Goal: Transaction & Acquisition: Book appointment/travel/reservation

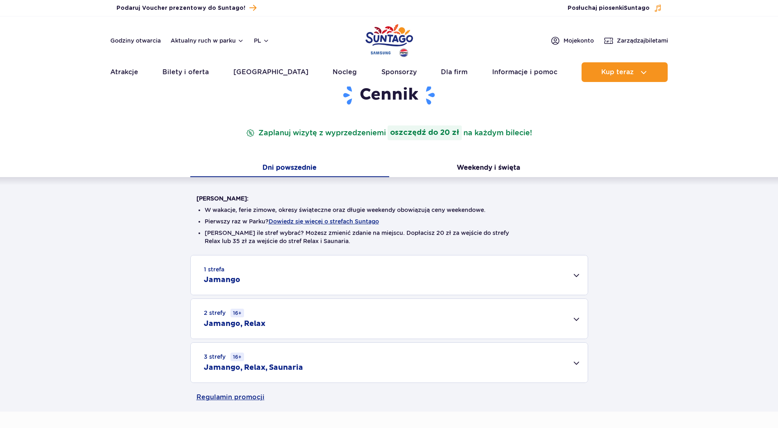
scroll to position [123, 0]
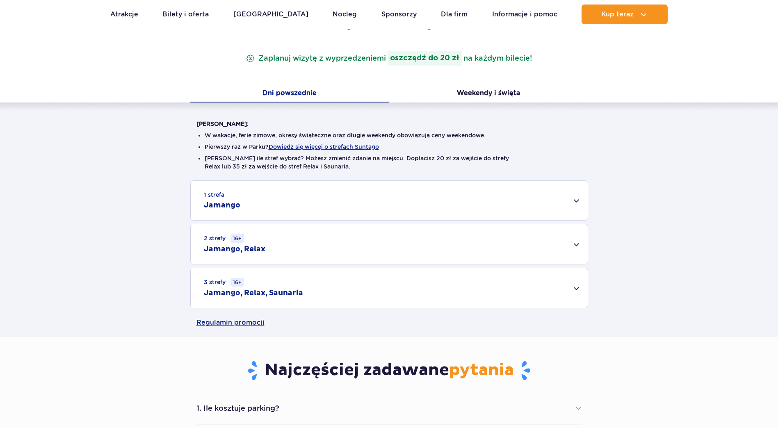
click at [575, 250] on div "2 strefy 16+ Jamango, Relax" at bounding box center [389, 244] width 397 height 40
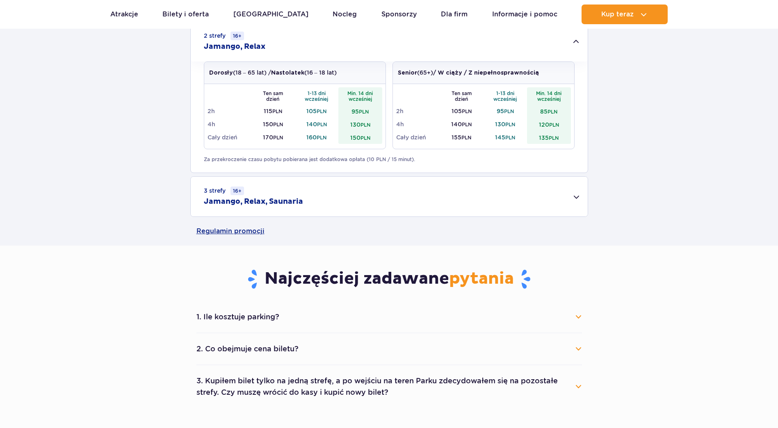
scroll to position [328, 0]
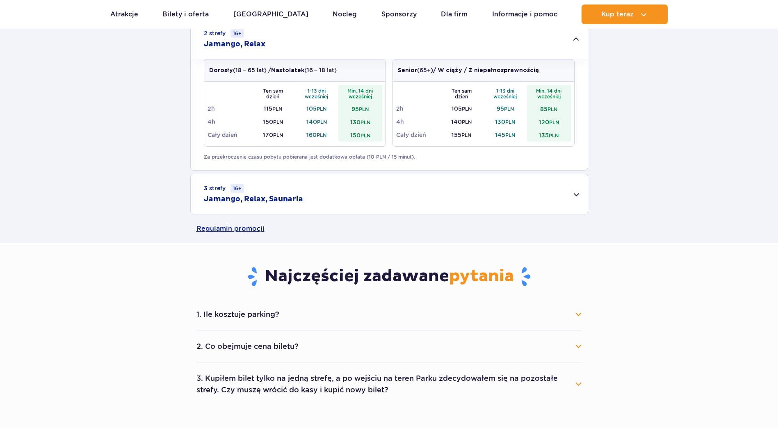
click at [557, 194] on div "3 strefy 16+ Jamango, Relax, Saunaria" at bounding box center [389, 194] width 397 height 40
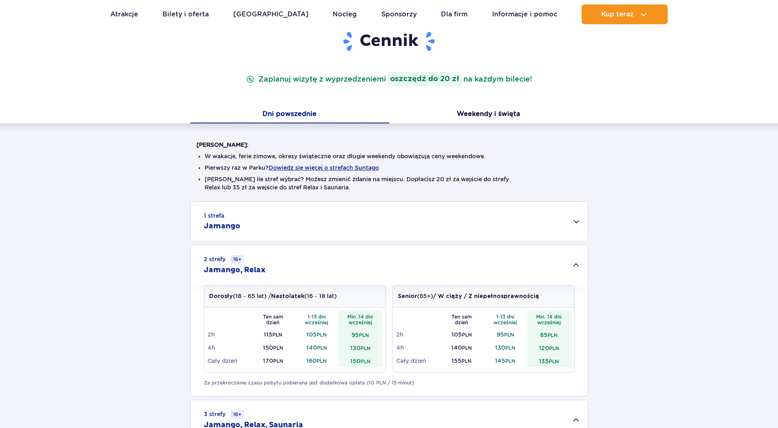
scroll to position [0, 0]
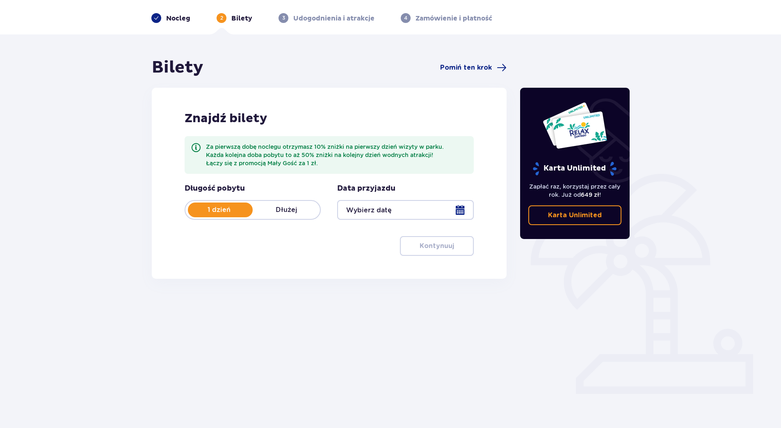
click at [292, 209] on p "Dłużej" at bounding box center [286, 209] width 67 height 9
click at [459, 206] on div at bounding box center [405, 210] width 136 height 20
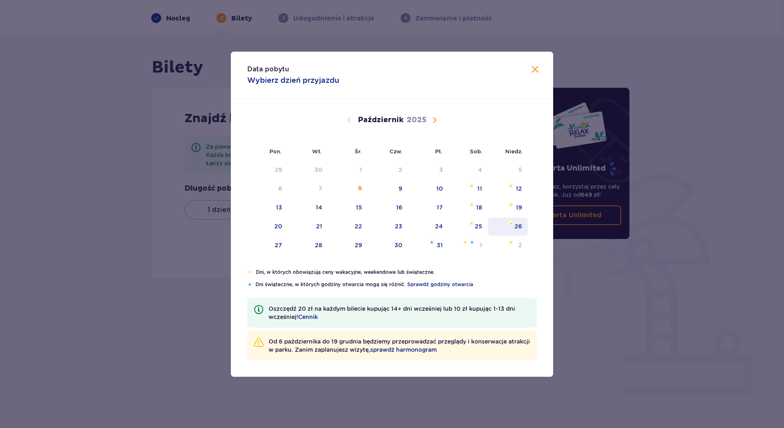
click at [518, 225] on div "26" at bounding box center [518, 226] width 7 height 8
click at [322, 245] on div "28" at bounding box center [318, 245] width 7 height 8
click at [107, 220] on div "Bilety Pomiń ten krok Znajdź bilety Za pierwszą dobę noclegu otrzymasz 10% zniż…" at bounding box center [390, 211] width 781 height 354
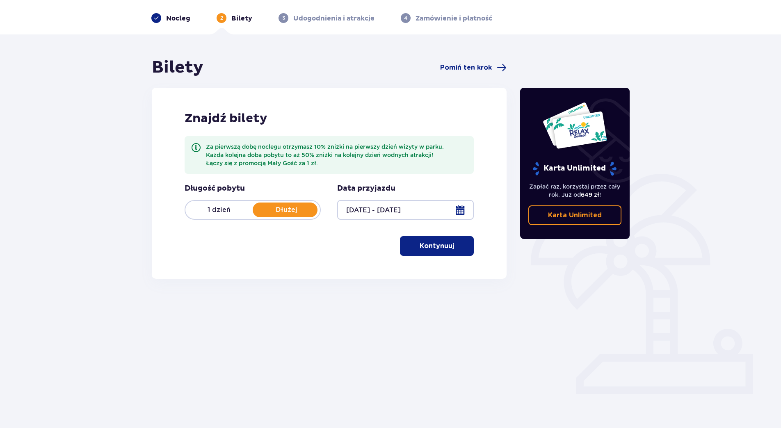
click at [449, 245] on button "Kontynuuj" at bounding box center [437, 246] width 74 height 20
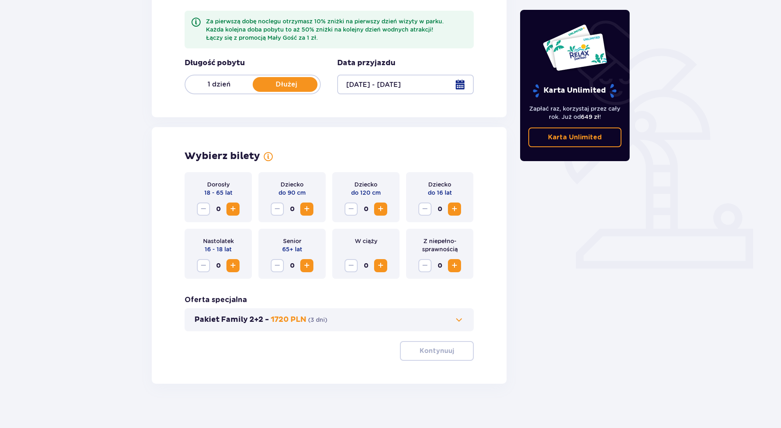
scroll to position [160, 0]
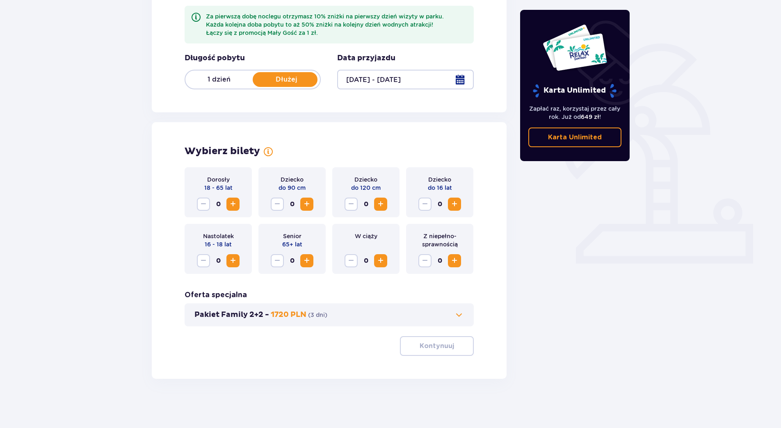
click at [228, 207] on button "Zwiększ" at bounding box center [232, 204] width 13 height 13
click at [377, 205] on span "Zwiększ" at bounding box center [381, 204] width 10 height 10
click at [455, 203] on span "Zwiększ" at bounding box center [455, 204] width 10 height 10
click at [430, 344] on p "Kontynuuj" at bounding box center [437, 346] width 34 height 9
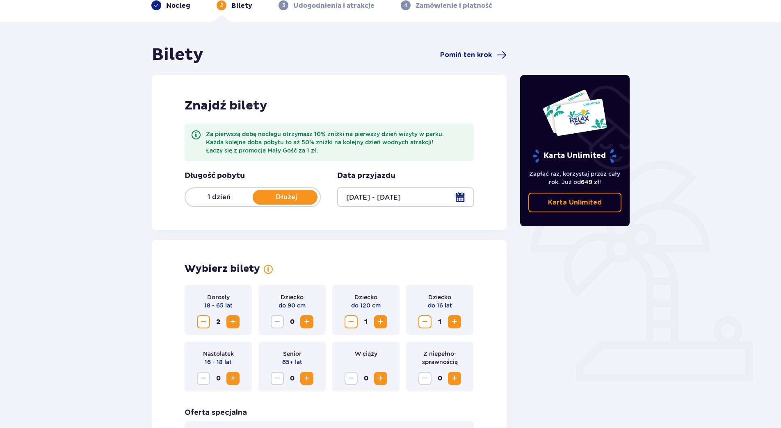
scroll to position [24, 0]
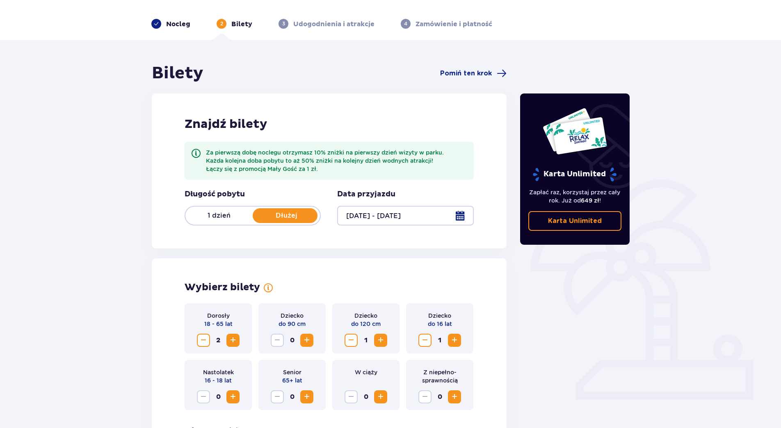
click at [461, 217] on div at bounding box center [405, 216] width 136 height 20
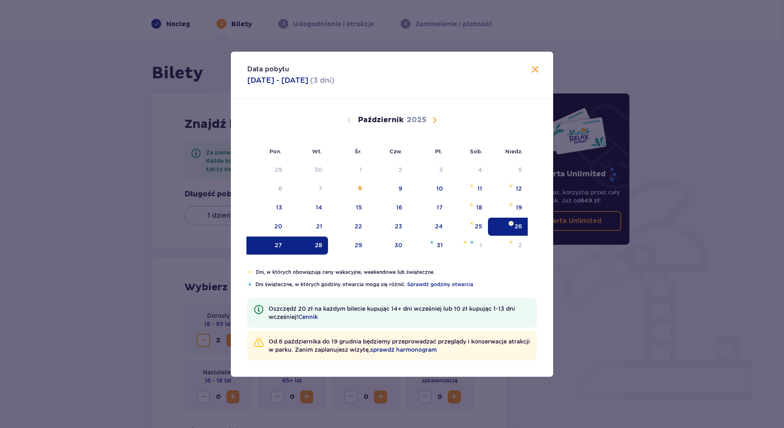
click at [275, 246] on div "27" at bounding box center [278, 245] width 7 height 8
click at [520, 223] on div "26" at bounding box center [518, 226] width 7 height 8
click at [274, 244] on div "27" at bounding box center [267, 246] width 41 height 18
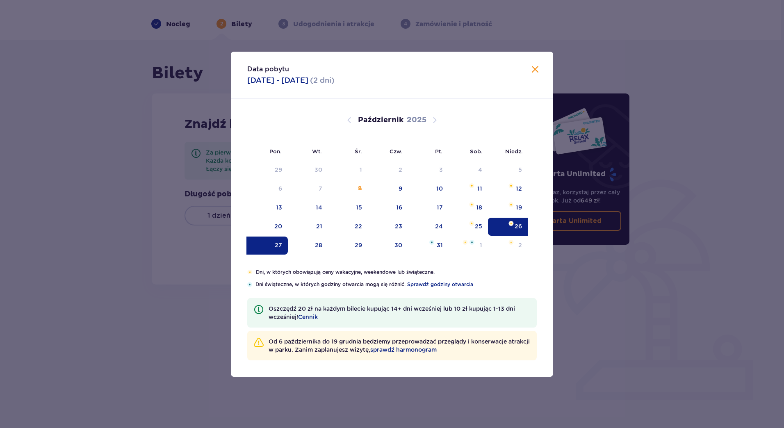
type input "26.10.25 - 27.10.25"
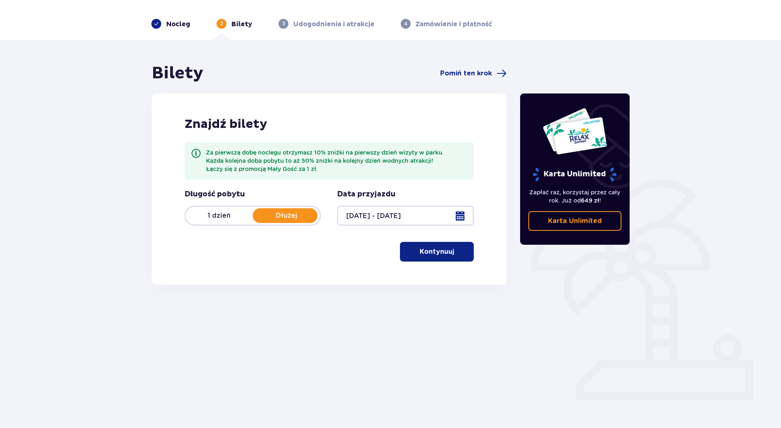
click at [431, 253] on p "Kontynuuj" at bounding box center [437, 251] width 34 height 9
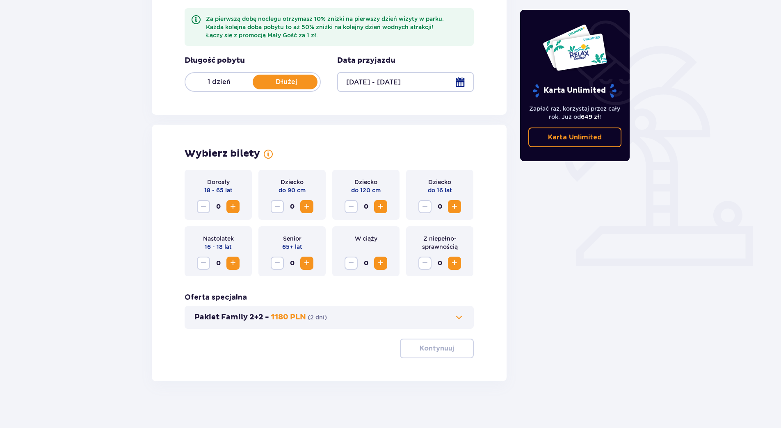
scroll to position [160, 0]
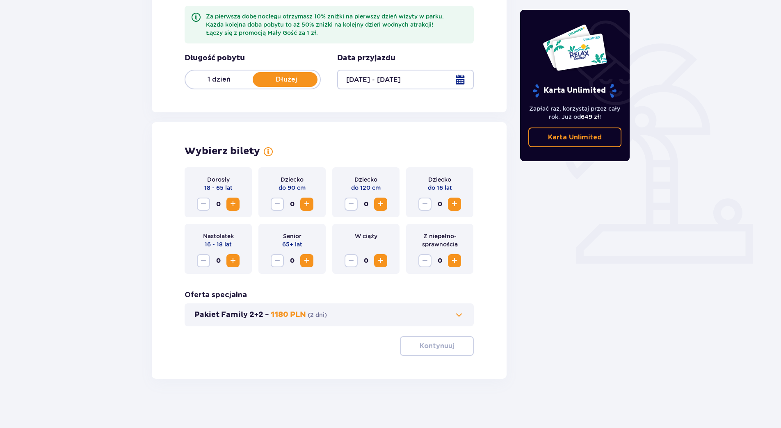
click at [230, 200] on span "Zwiększ" at bounding box center [233, 204] width 10 height 10
click at [388, 203] on div "Dziecko do 120 cm 0" at bounding box center [365, 192] width 67 height 50
click at [386, 203] on button "Zwiększ" at bounding box center [380, 204] width 13 height 13
click at [443, 201] on span "0" at bounding box center [439, 204] width 13 height 13
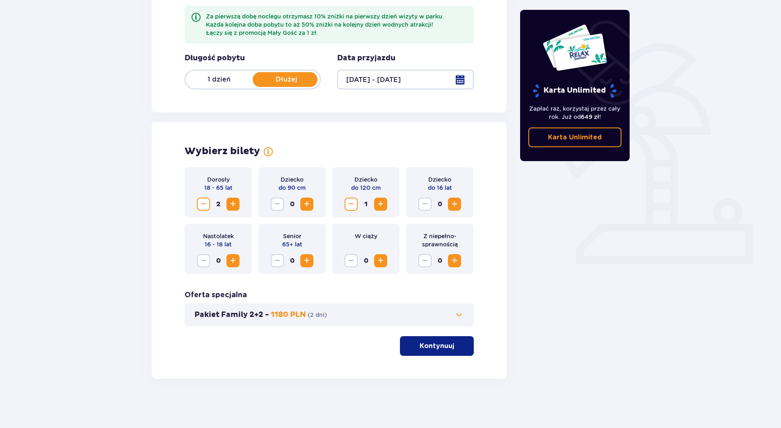
click at [452, 205] on span "Zwiększ" at bounding box center [455, 204] width 10 height 10
click at [456, 342] on span "button" at bounding box center [456, 346] width 10 height 10
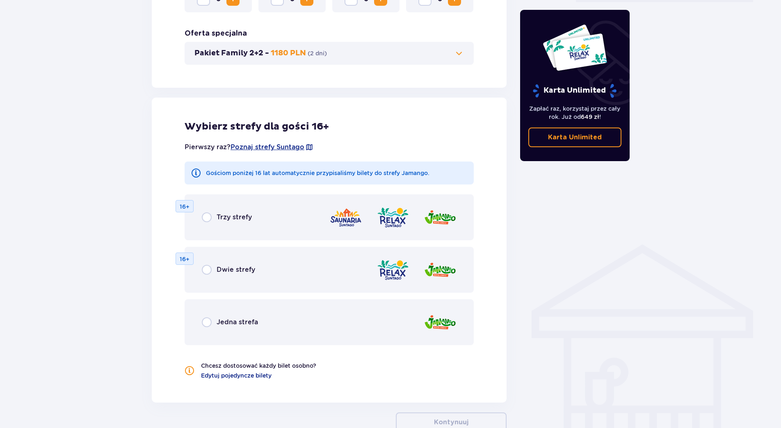
scroll to position [475, 0]
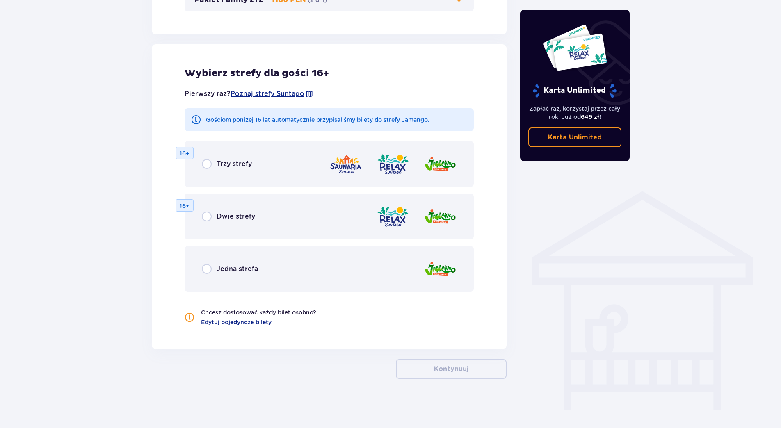
click at [207, 271] on input "radio" at bounding box center [207, 269] width 10 height 10
radio input "true"
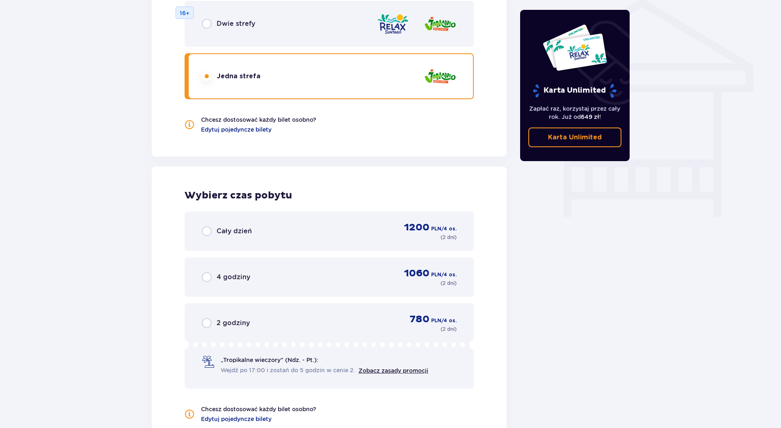
scroll to position [682, 0]
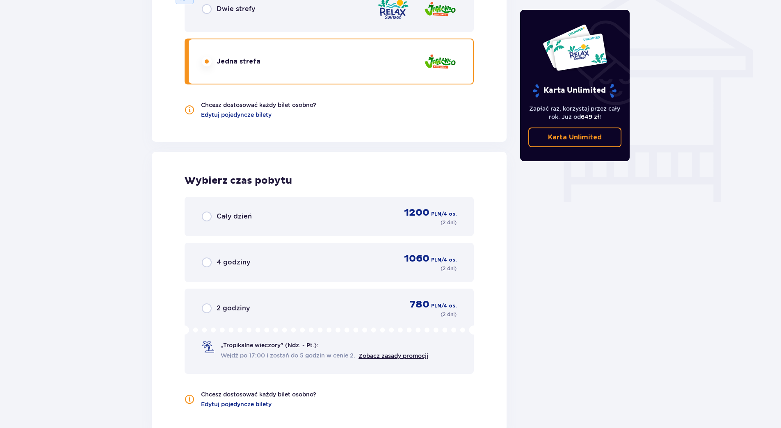
click at [209, 219] on input "radio" at bounding box center [207, 217] width 10 height 10
radio input "true"
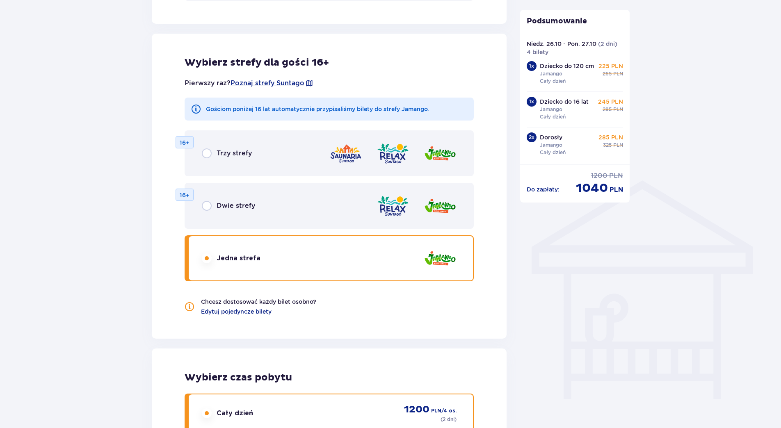
scroll to position [482, 0]
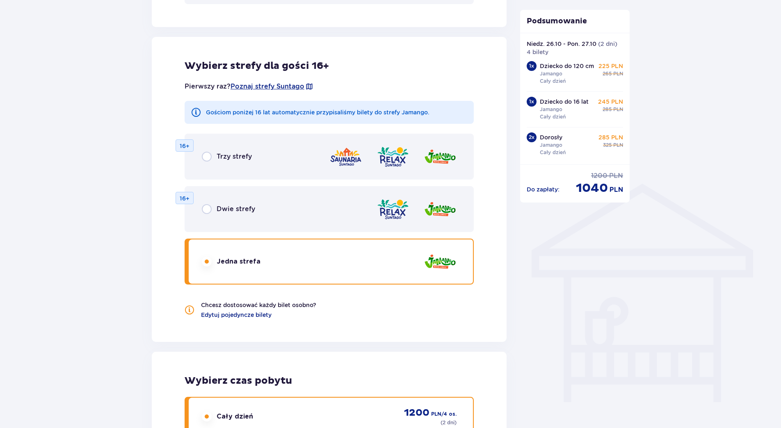
click at [209, 156] on input "radio" at bounding box center [207, 157] width 10 height 10
radio input "true"
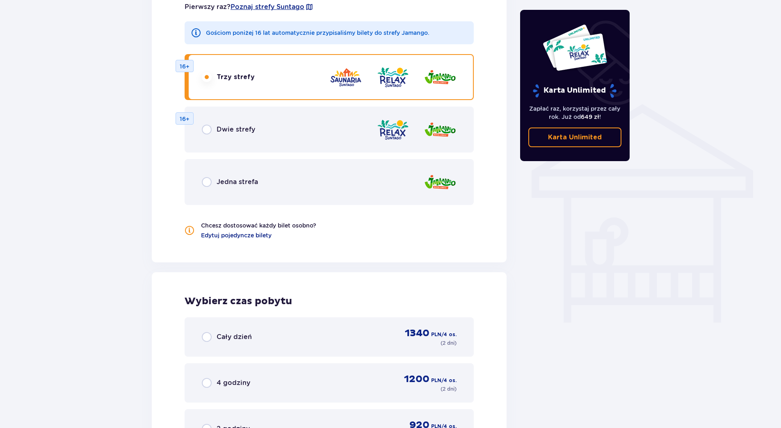
scroll to position [559, 0]
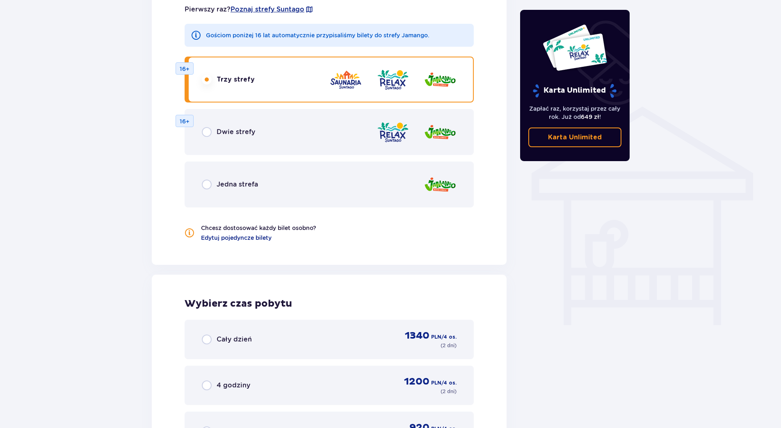
click at [201, 191] on div "Jedna strefa" at bounding box center [329, 185] width 289 height 46
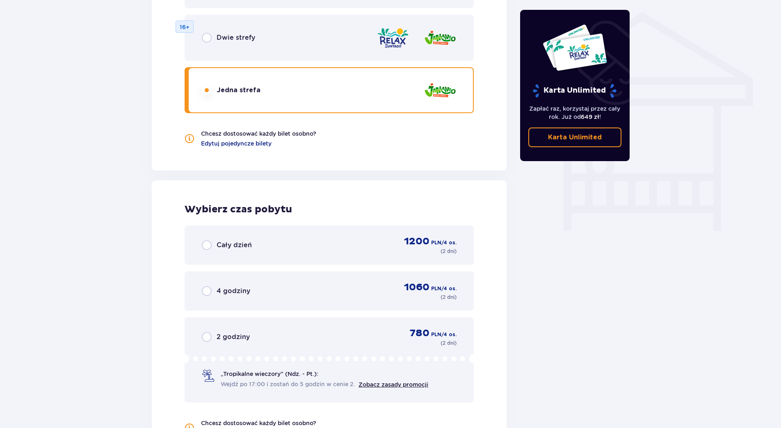
scroll to position [641, 0]
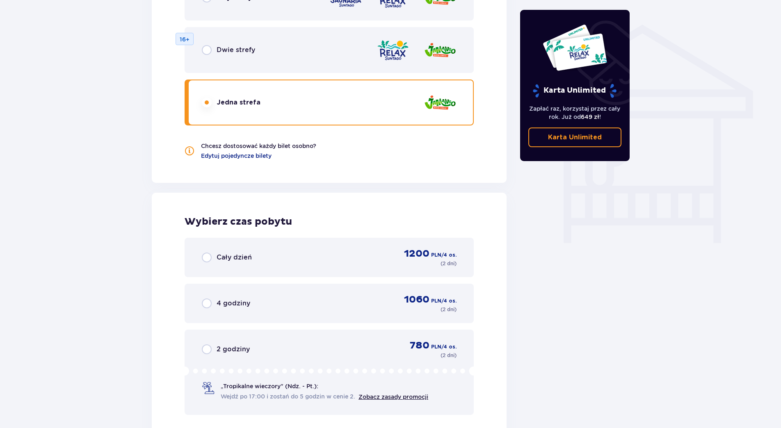
click at [207, 263] on div "Cały dzień 1200 PLN / 4 os. ( 2 dni )" at bounding box center [329, 258] width 255 height 20
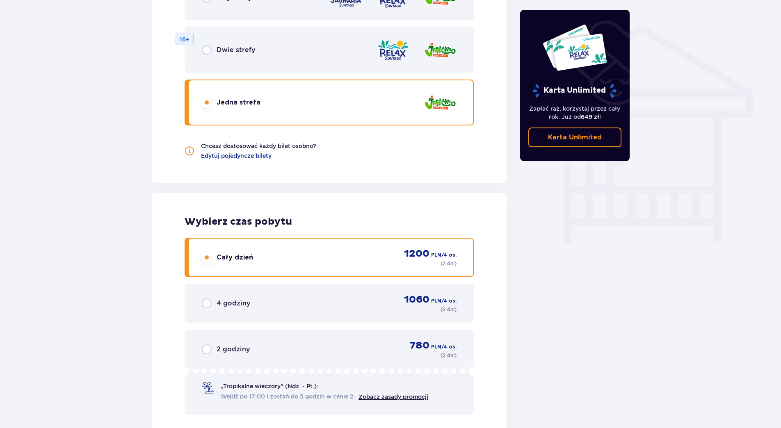
click at [210, 258] on input "radio" at bounding box center [207, 258] width 10 height 10
radio input "true"
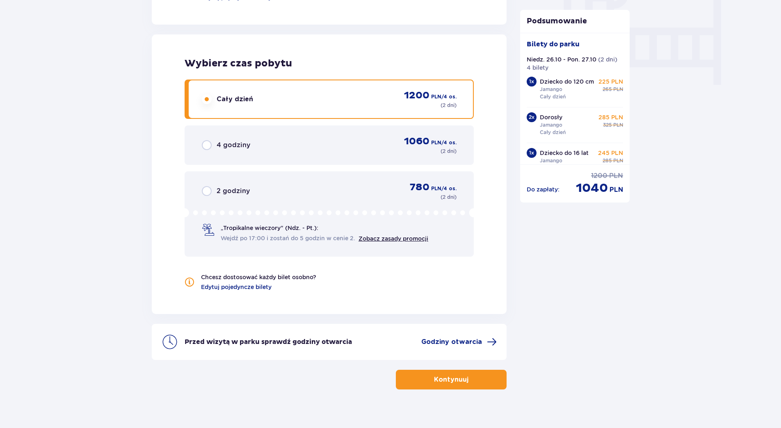
scroll to position [810, 0]
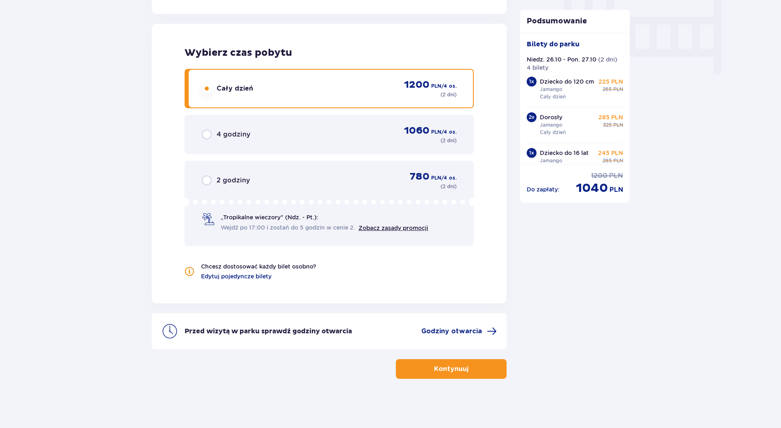
click at [454, 372] on p "Kontynuuj" at bounding box center [451, 369] width 34 height 9
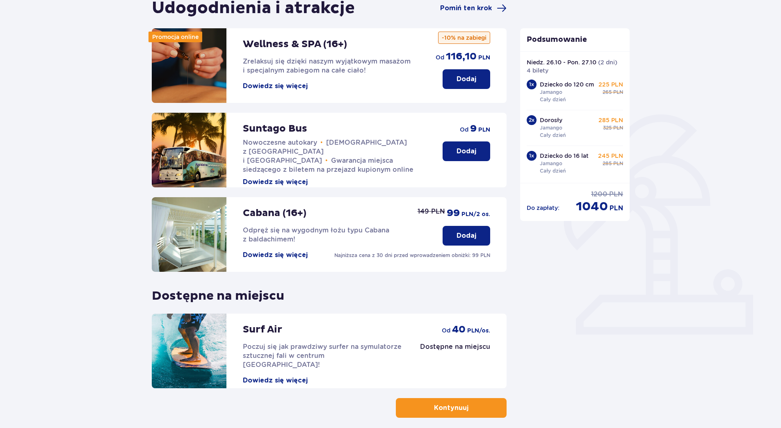
scroll to position [128, 0]
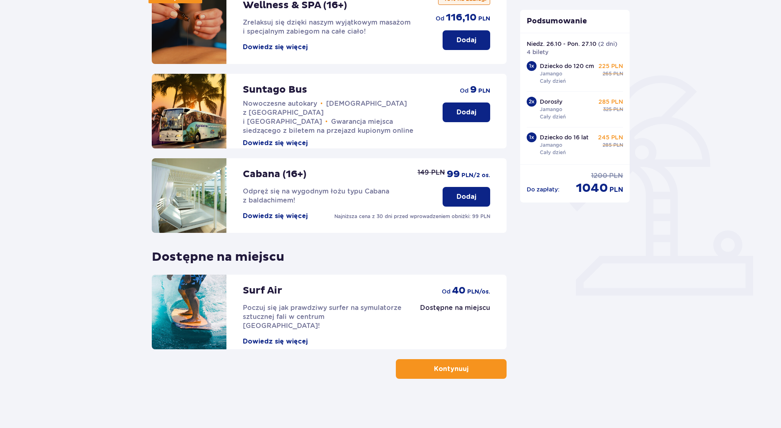
click at [466, 361] on button "Kontynuuj" at bounding box center [451, 369] width 111 height 20
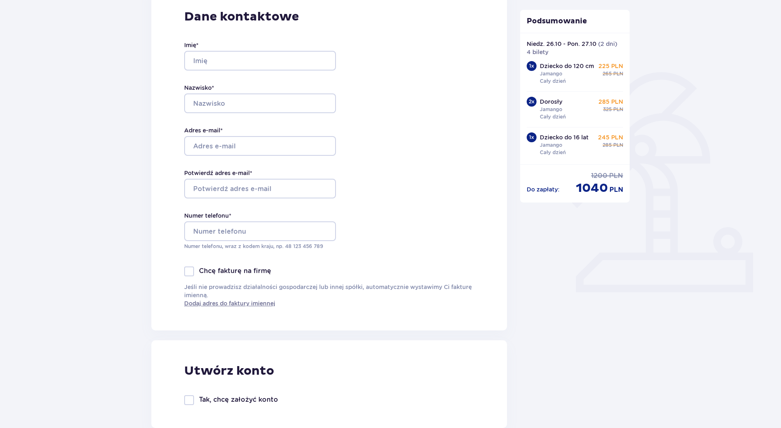
scroll to position [56, 0]
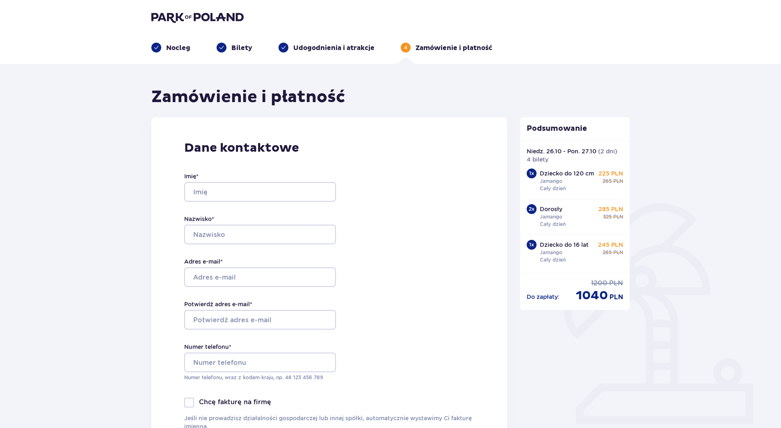
click at [173, 48] on p "Nocleg" at bounding box center [178, 47] width 24 height 9
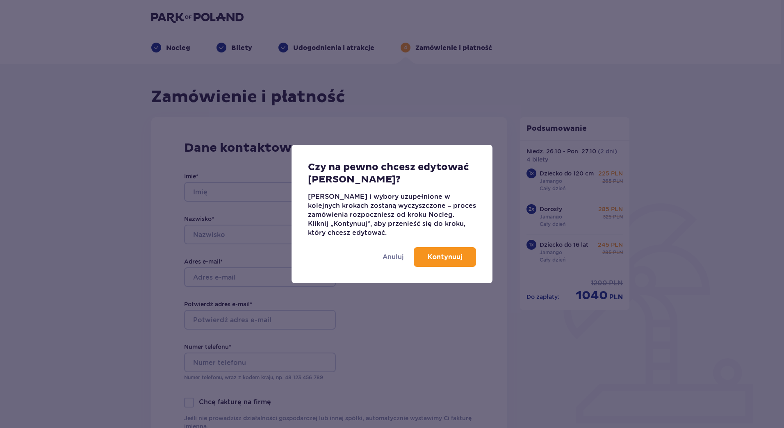
click at [431, 253] on p "Kontynuuj" at bounding box center [445, 257] width 34 height 9
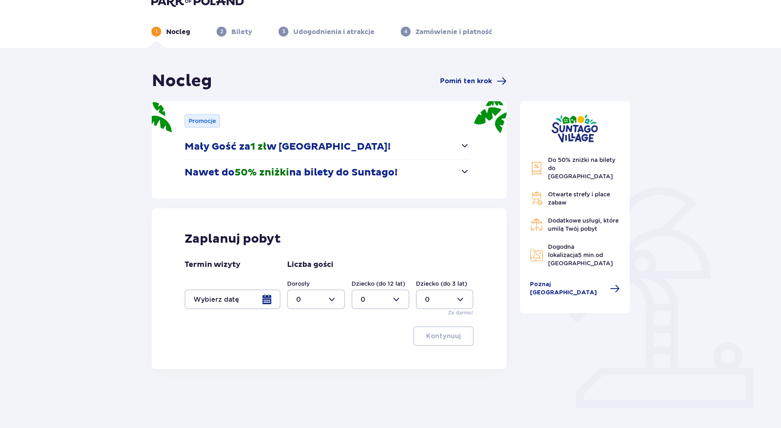
scroll to position [30, 0]
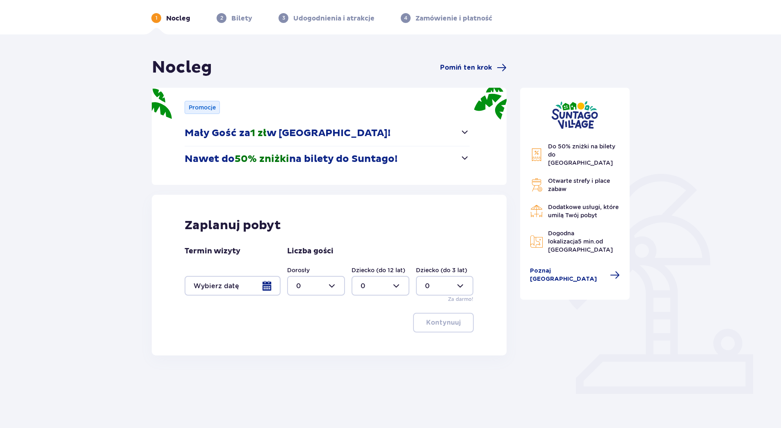
click at [272, 283] on div at bounding box center [233, 286] width 96 height 20
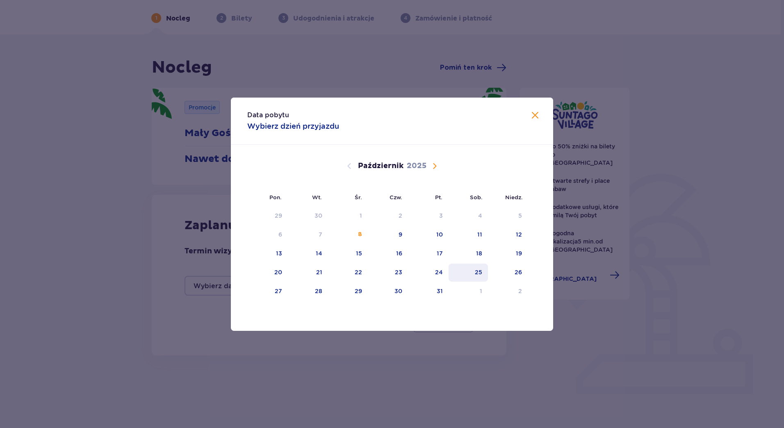
click at [477, 270] on div "25" at bounding box center [478, 272] width 7 height 8
click at [321, 292] on div "28" at bounding box center [318, 291] width 7 height 8
type input "25.10.25 - 28.10.25"
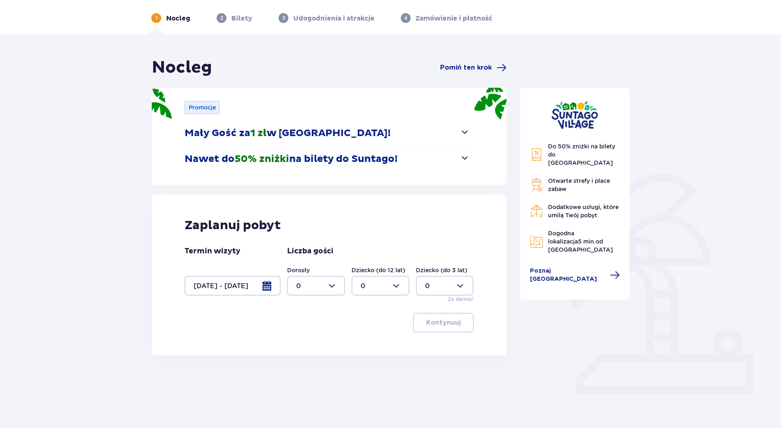
click at [330, 278] on div at bounding box center [316, 286] width 58 height 20
click at [299, 344] on p "2" at bounding box center [298, 345] width 4 height 9
type input "2"
click at [389, 284] on div at bounding box center [380, 286] width 58 height 20
click at [370, 342] on div "2" at bounding box center [381, 345] width 40 height 9
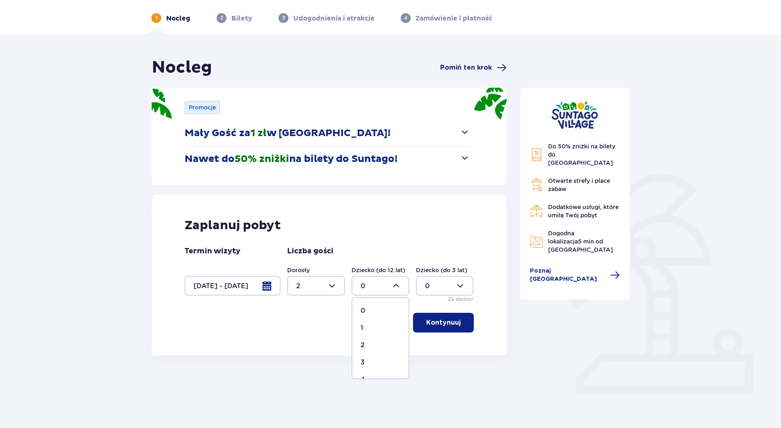
type input "2"
click at [451, 322] on p "Kontynuuj" at bounding box center [443, 322] width 34 height 9
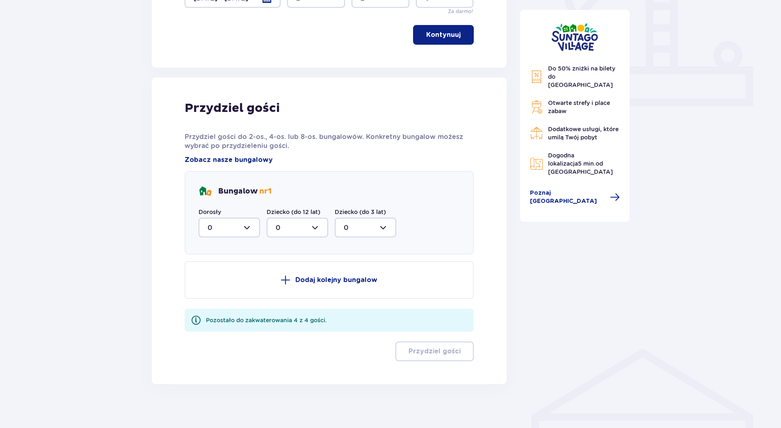
scroll to position [323, 0]
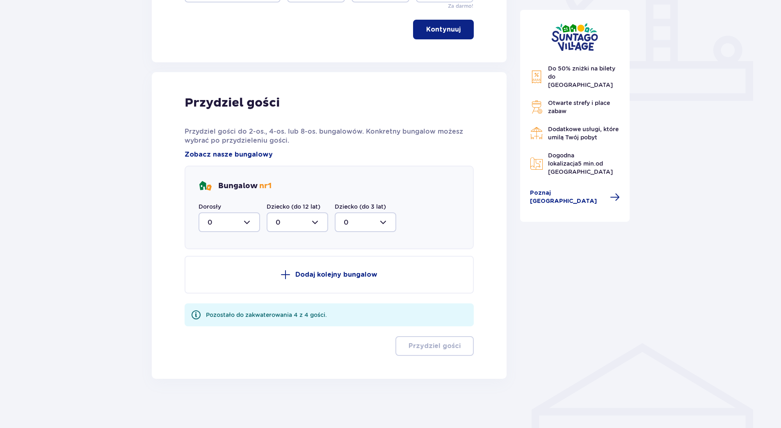
click at [244, 218] on div at bounding box center [230, 222] width 62 height 20
click at [218, 280] on div "2" at bounding box center [229, 281] width 43 height 9
type input "2"
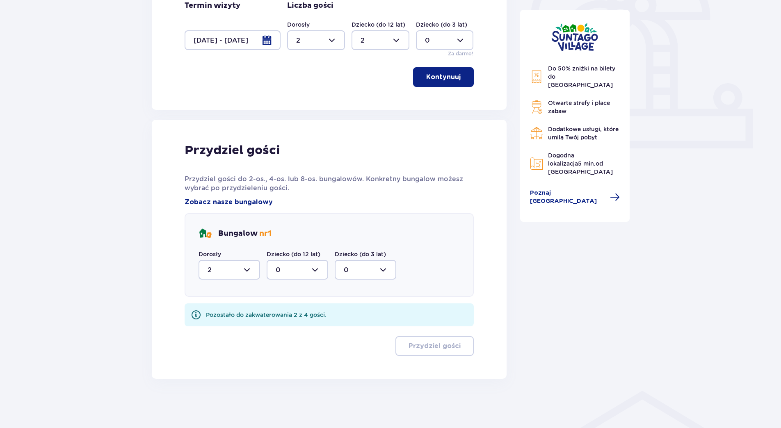
scroll to position [275, 0]
click at [306, 265] on div at bounding box center [298, 270] width 62 height 20
click at [286, 327] on div "2" at bounding box center [297, 329] width 43 height 9
type input "2"
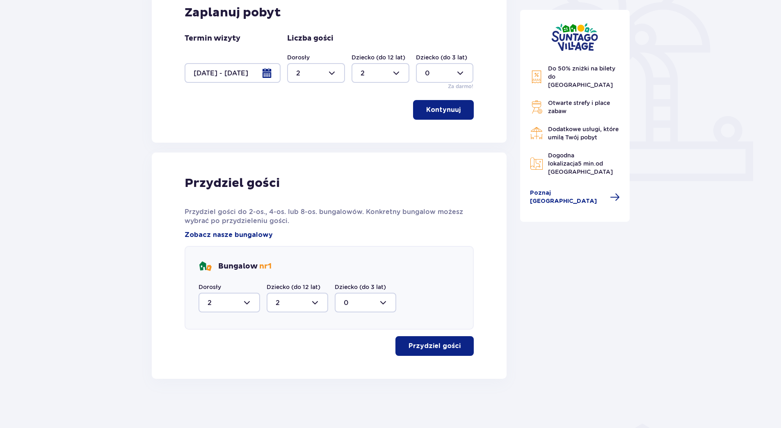
click at [427, 347] on p "Przydziel gości" at bounding box center [434, 346] width 52 height 9
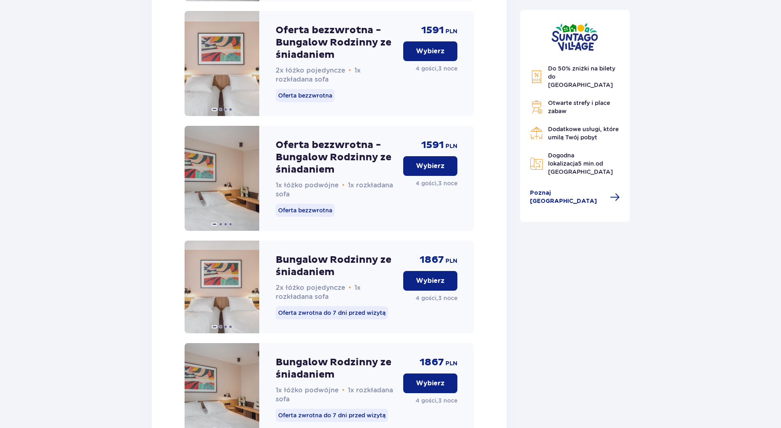
scroll to position [1099, 0]
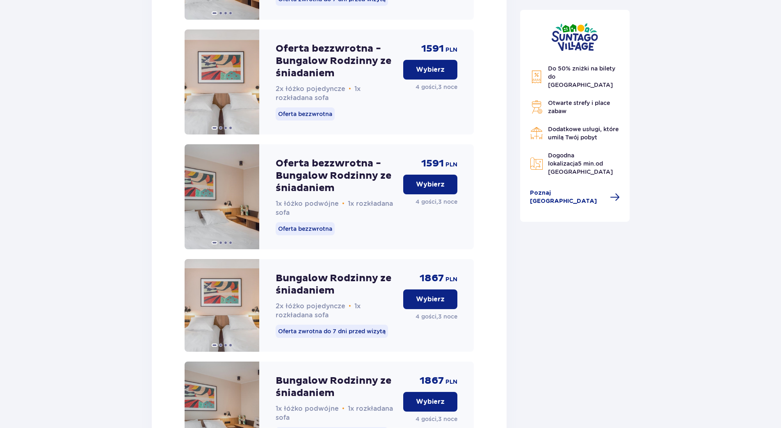
click at [432, 189] on p "Wybierz" at bounding box center [430, 184] width 29 height 9
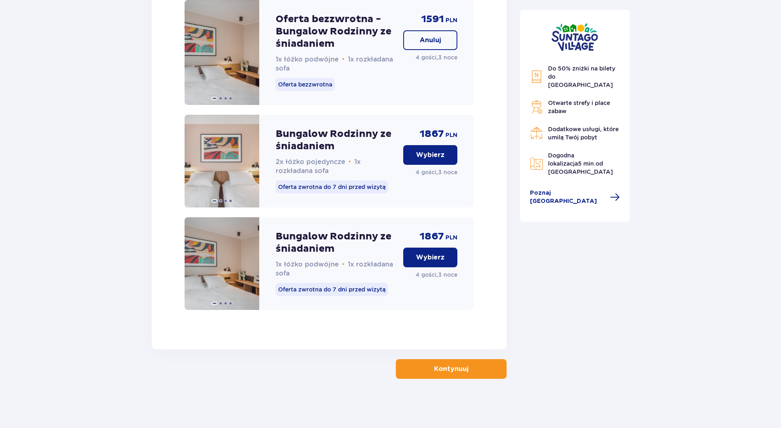
click at [466, 361] on button "Kontynuuj" at bounding box center [451, 369] width 111 height 20
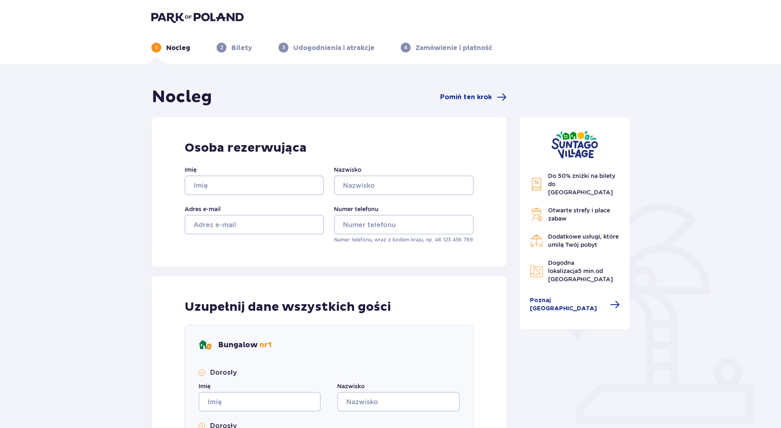
click at [197, 197] on div "Imię Nazwisko Adres e-mail Numer telefonu Numer telefonu, wraz z kodem kraju, n…" at bounding box center [329, 205] width 289 height 78
click at [197, 192] on input "Imię" at bounding box center [254, 186] width 139 height 20
type input "Jiří"
type input "Wencelius"
type input "jiriwencelius@seznam.cz"
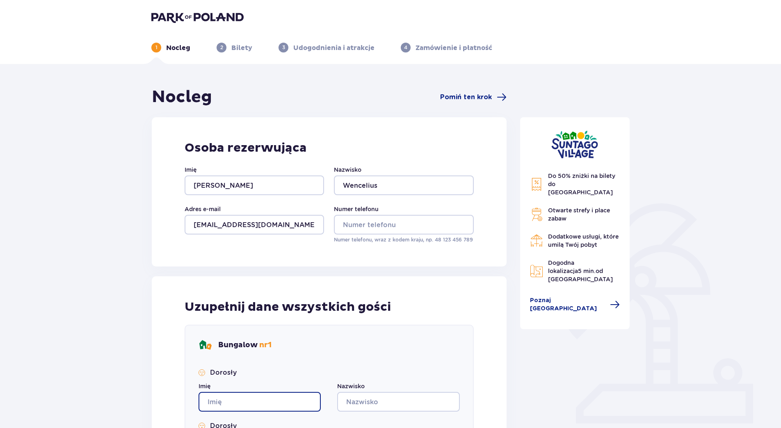
type input "Jiří"
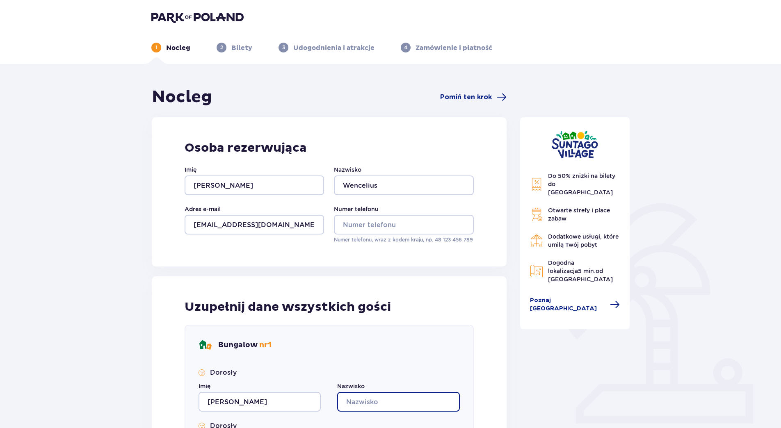
type input "Wencelius"
type input "Lenka"
type input "Wenceliusová"
type input "Jakub"
type input "Wencelius"
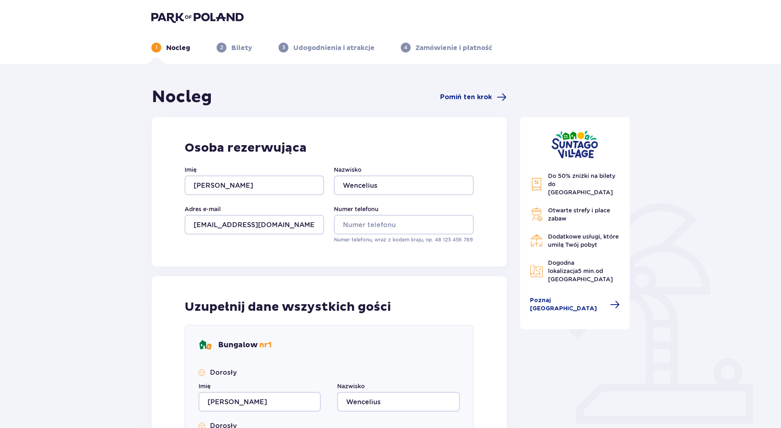
type input "Štěpán"
type input "Wencelius"
click at [370, 220] on input "Numer telefonu" at bounding box center [403, 225] width 139 height 20
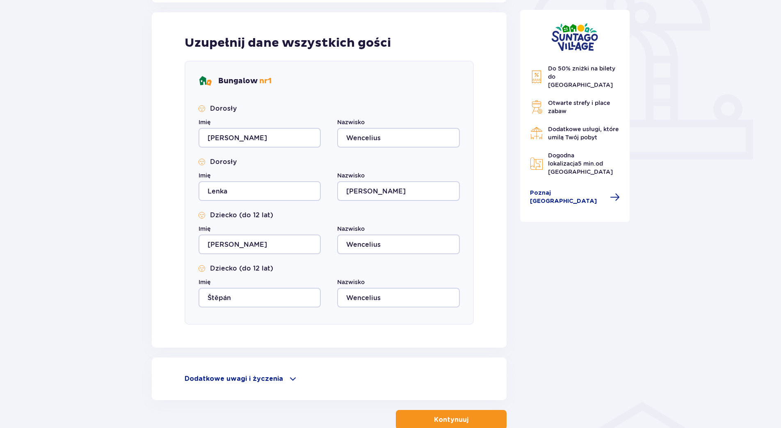
scroll to position [315, 0]
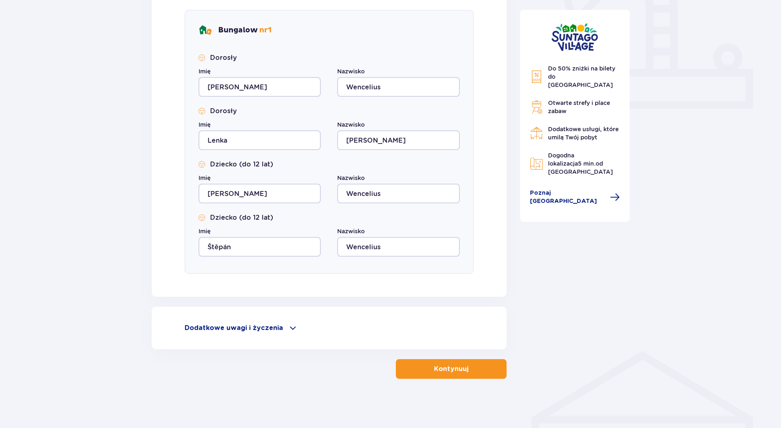
type input "+420722114009"
click at [457, 372] on p "Kontynuuj" at bounding box center [451, 369] width 34 height 9
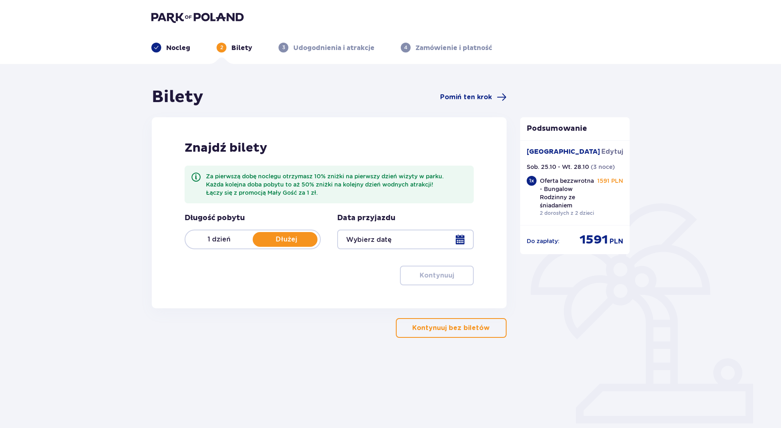
click at [464, 238] on div at bounding box center [405, 240] width 136 height 20
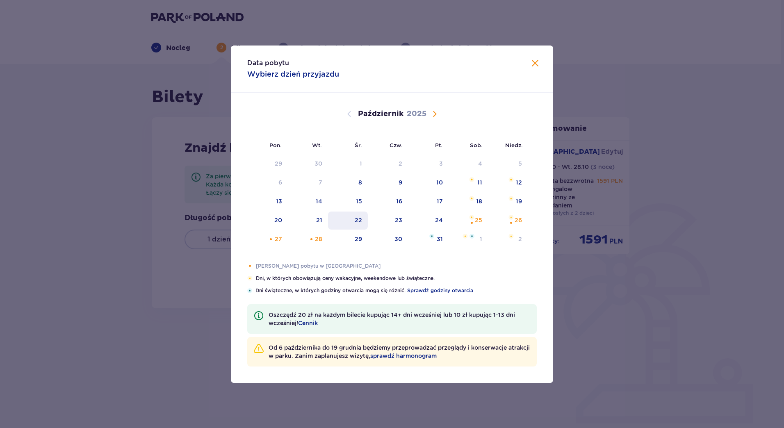
click at [518, 220] on div "26" at bounding box center [518, 220] width 7 height 8
click at [272, 239] on div "Pomarańczowa kropka" at bounding box center [270, 239] width 5 height 5
type input "26.10.25 - 27.10.25"
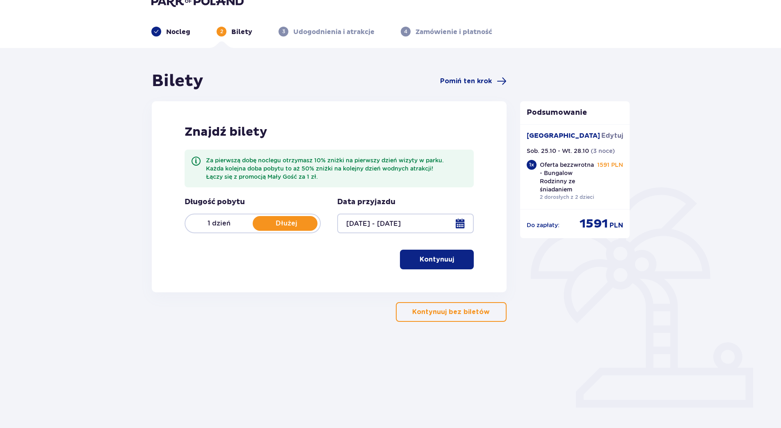
scroll to position [30, 0]
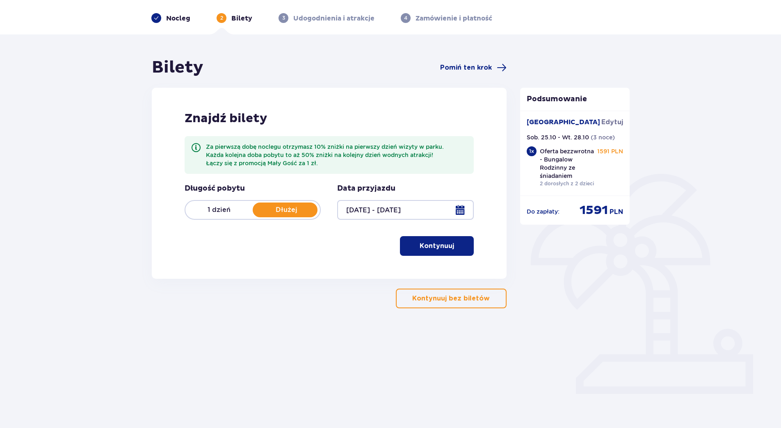
click at [441, 244] on p "Kontynuuj" at bounding box center [437, 246] width 34 height 9
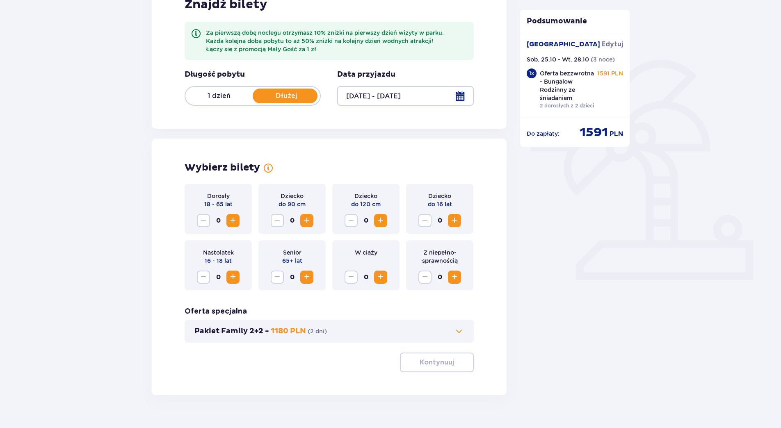
scroll to position [160, 0]
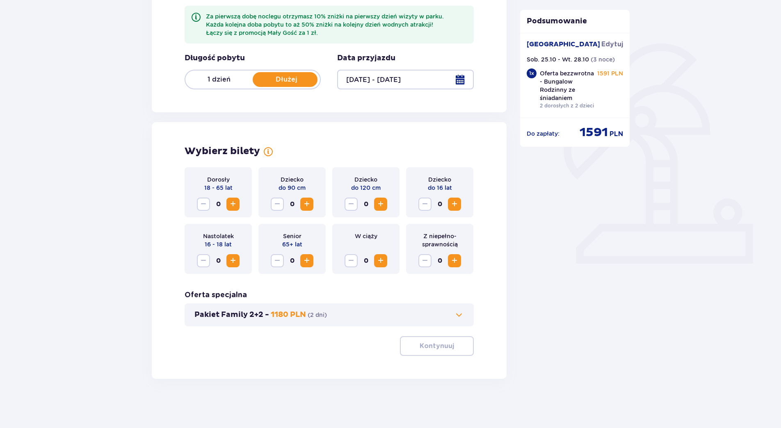
click at [229, 207] on span "Zwiększ" at bounding box center [233, 204] width 10 height 10
click at [230, 204] on span "Zwiększ" at bounding box center [233, 204] width 10 height 10
click at [382, 204] on span "Zwiększ" at bounding box center [381, 204] width 10 height 10
click at [451, 206] on span "Zwiększ" at bounding box center [455, 204] width 10 height 10
click at [436, 344] on p "Kontynuuj" at bounding box center [437, 346] width 34 height 9
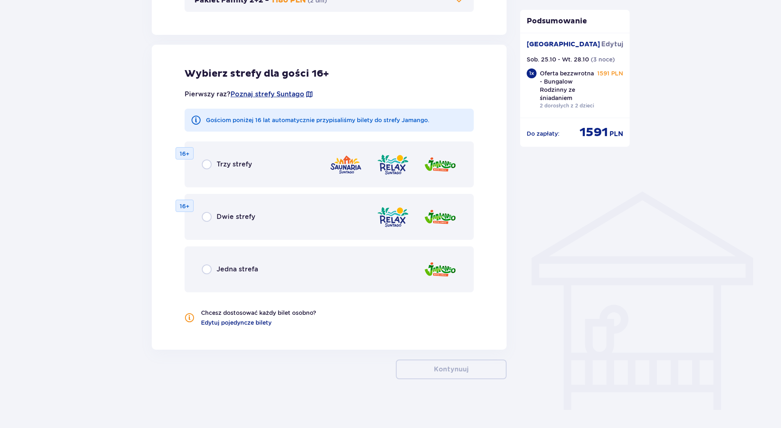
scroll to position [475, 0]
click at [203, 264] on div "Jedna strefa" at bounding box center [329, 269] width 289 height 46
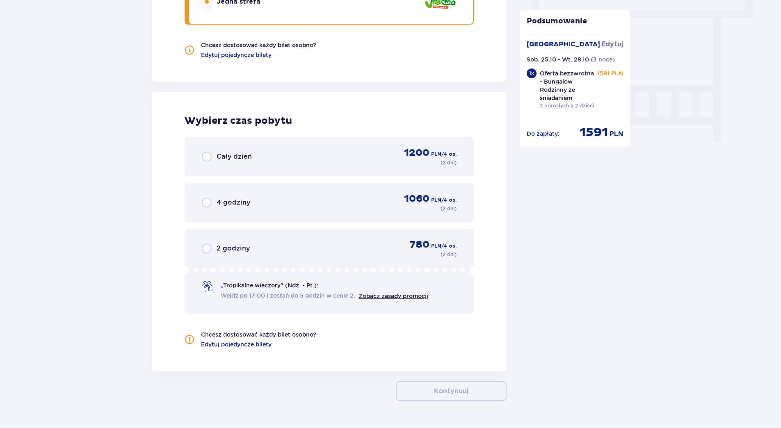
scroll to position [723, 0]
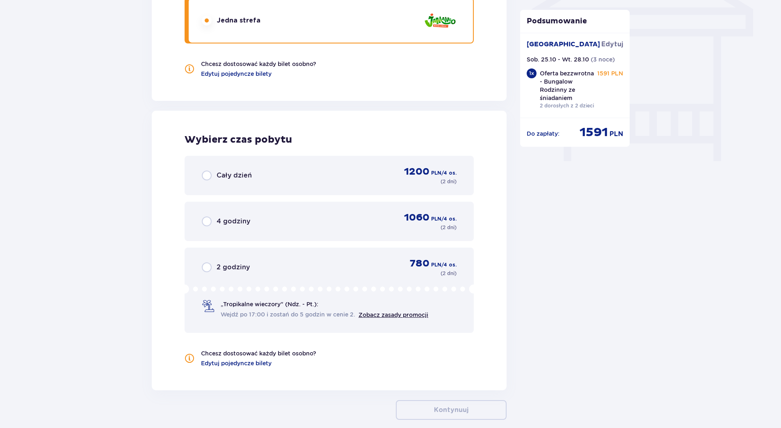
click at [212, 176] on div "Cały dzień" at bounding box center [227, 176] width 50 height 10
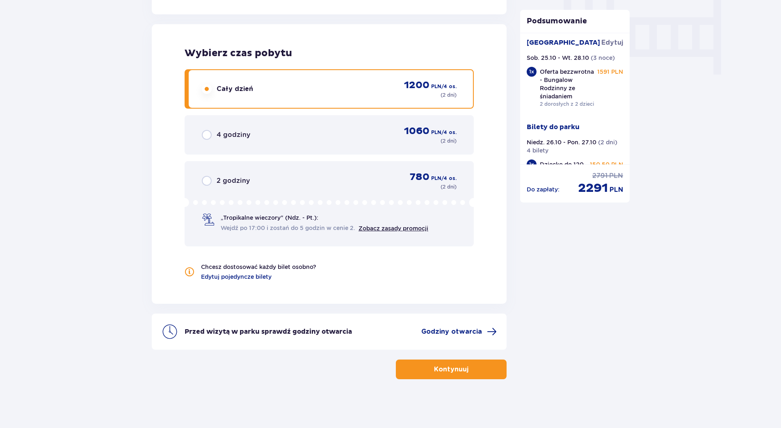
scroll to position [810, 0]
click at [465, 370] on span "button" at bounding box center [470, 369] width 10 height 10
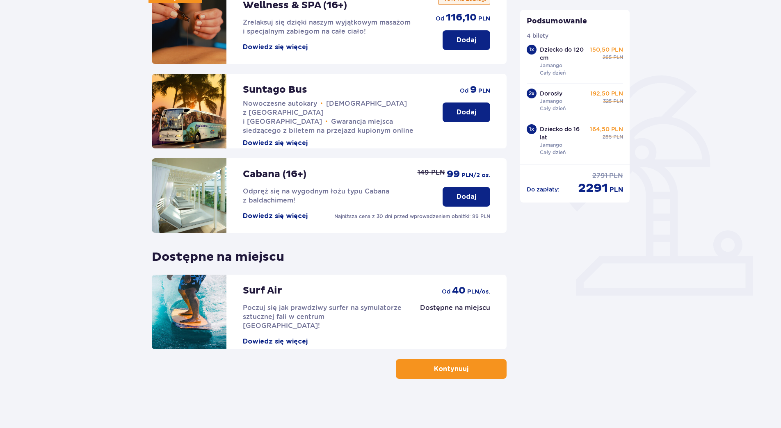
scroll to position [84, 0]
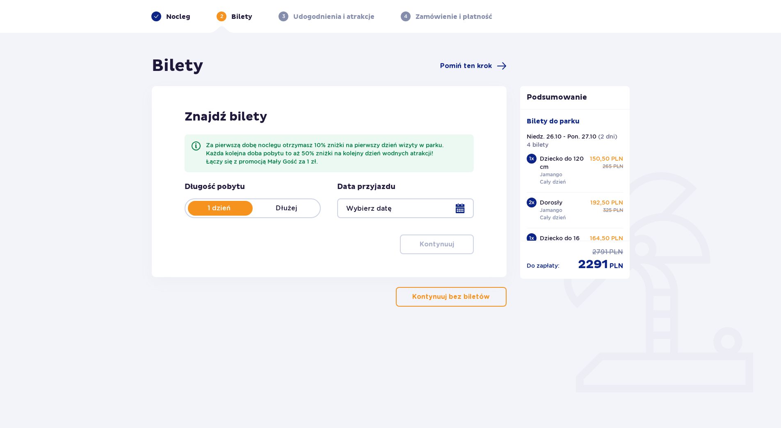
type input "26.10.25 - 27.10.25"
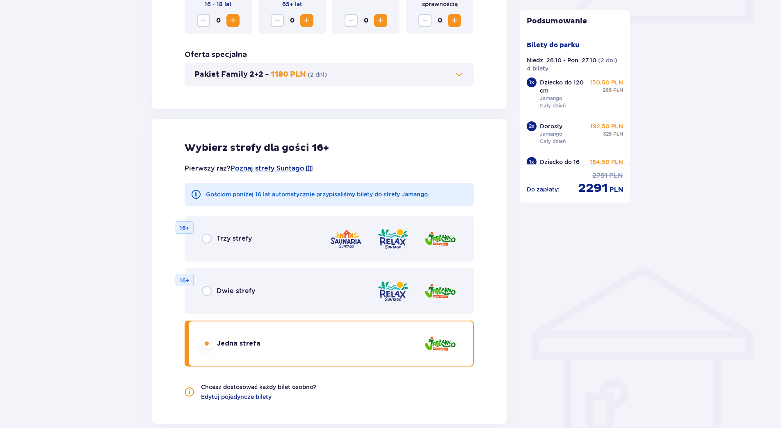
scroll to position [415, 0]
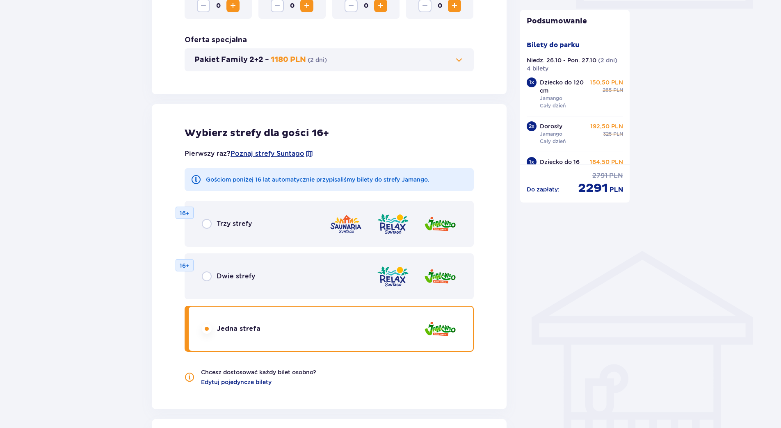
click at [443, 222] on img at bounding box center [440, 223] width 33 height 23
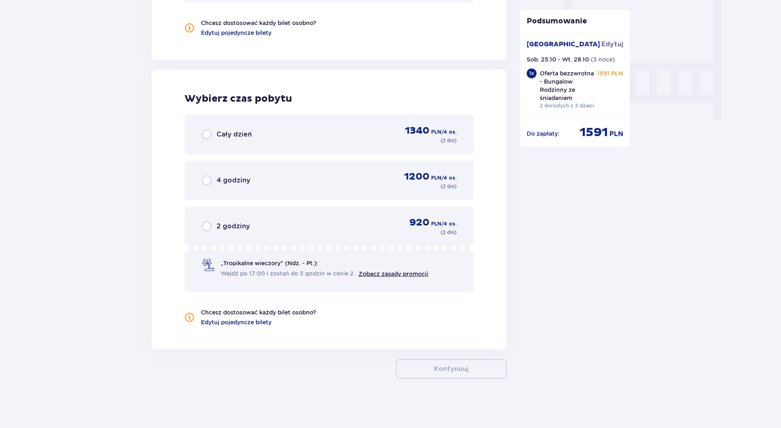
scroll to position [559, 0]
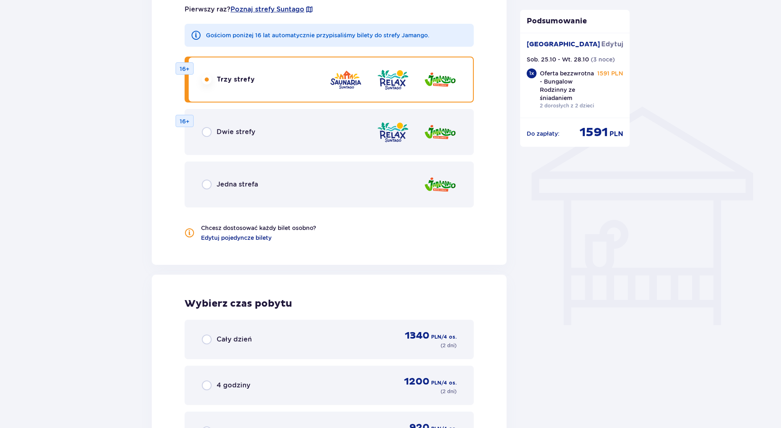
click at [217, 181] on span "Jedna strefa" at bounding box center [237, 184] width 41 height 9
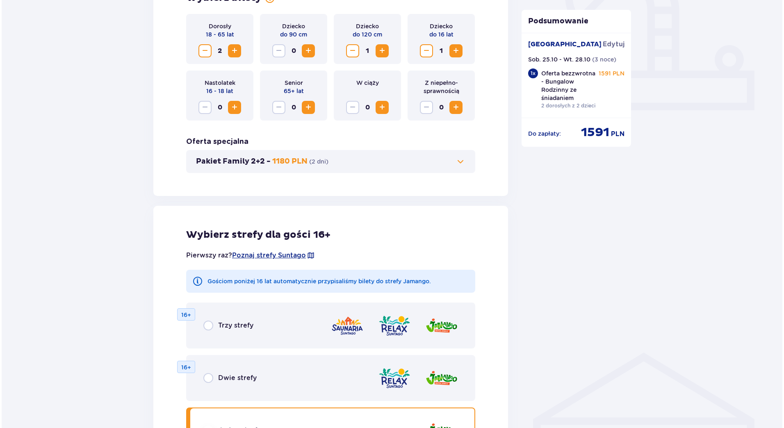
scroll to position [272, 0]
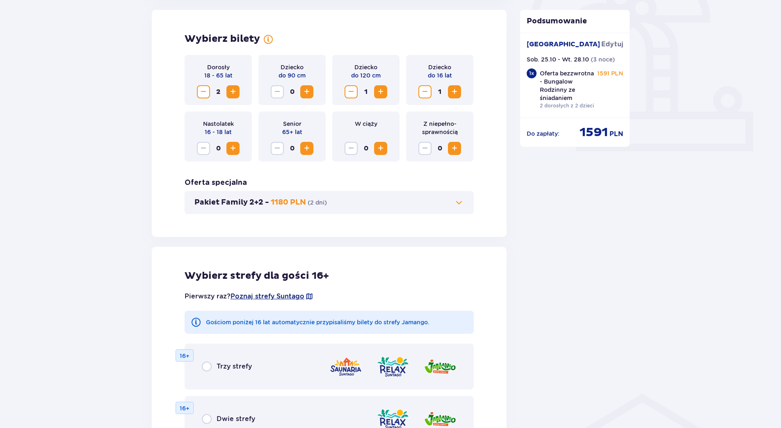
click at [277, 296] on span "Poznaj strefy Suntago" at bounding box center [267, 296] width 74 height 9
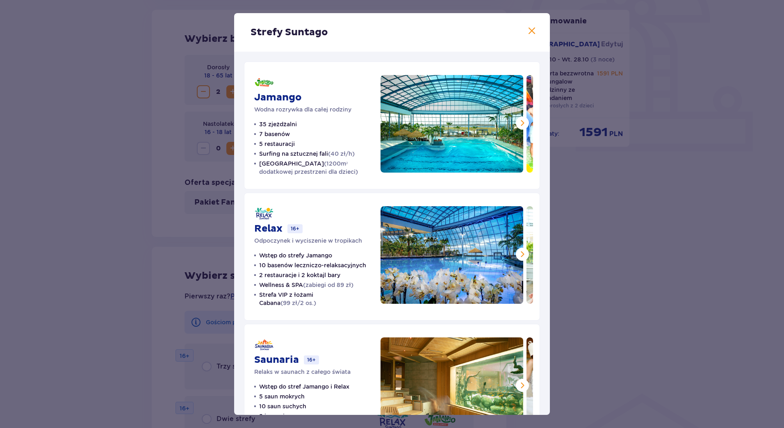
click at [530, 30] on span at bounding box center [532, 31] width 10 height 10
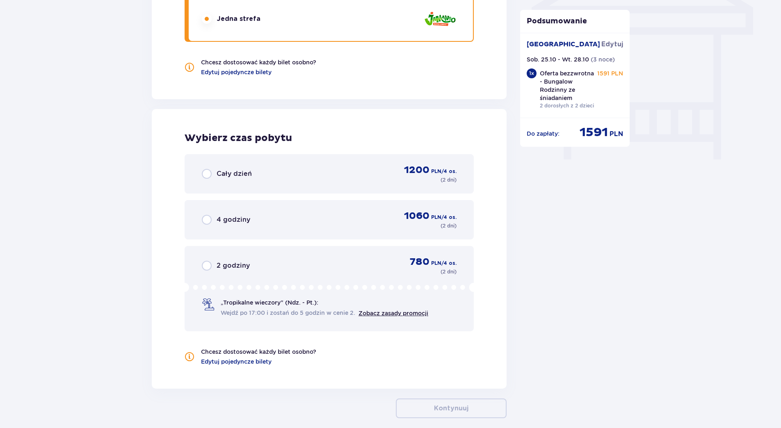
scroll to position [764, 0]
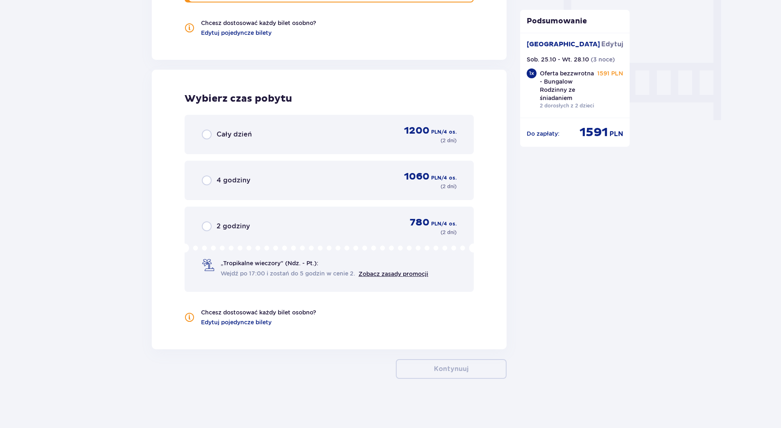
click at [208, 131] on input "radio" at bounding box center [207, 135] width 10 height 10
radio input "true"
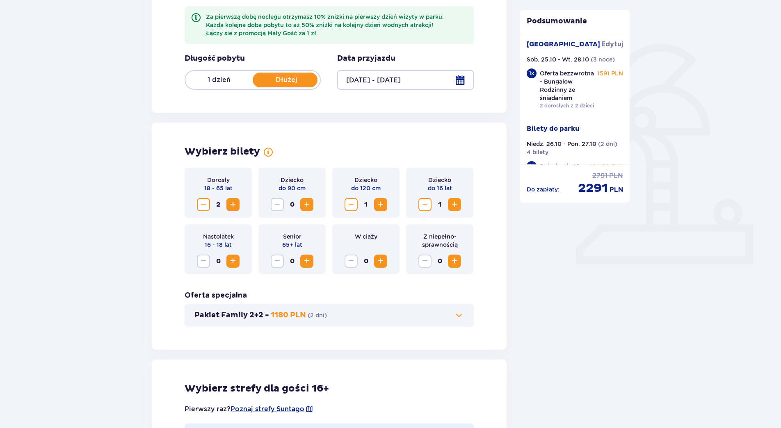
scroll to position [0, 0]
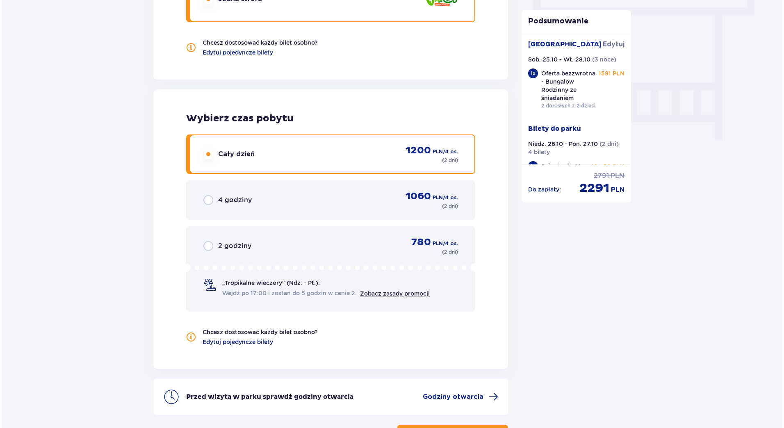
scroll to position [810, 0]
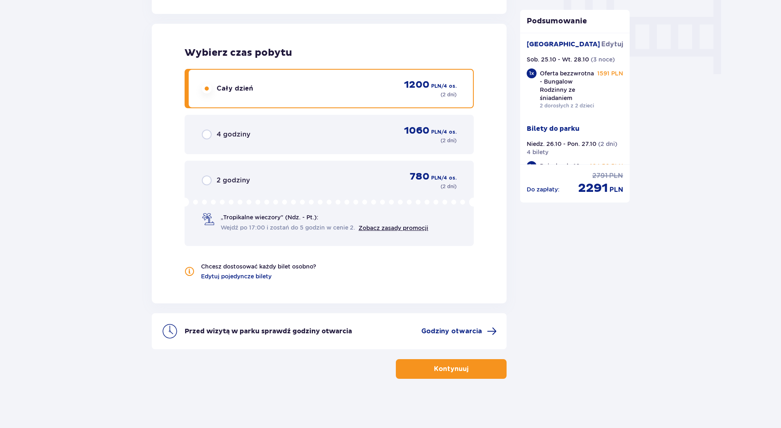
click at [468, 322] on div "Przed wizytą w parku sprawdź godziny otwarcia Godziny otwarcia" at bounding box center [329, 331] width 355 height 36
click at [468, 329] on span "Godziny otwarcia" at bounding box center [451, 331] width 61 height 9
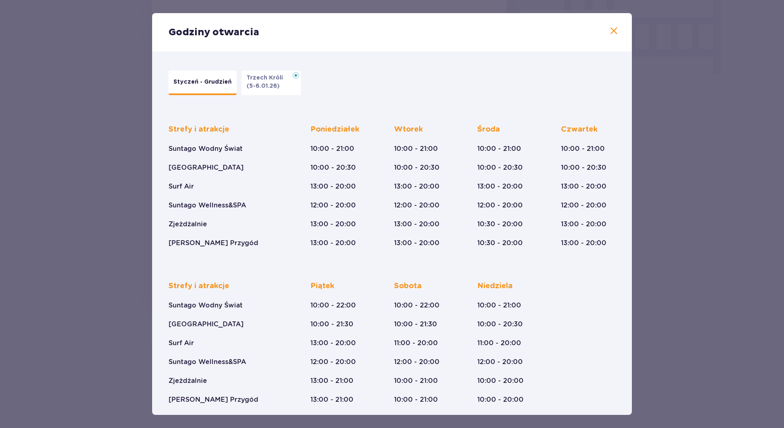
click at [614, 33] on span at bounding box center [614, 31] width 10 height 10
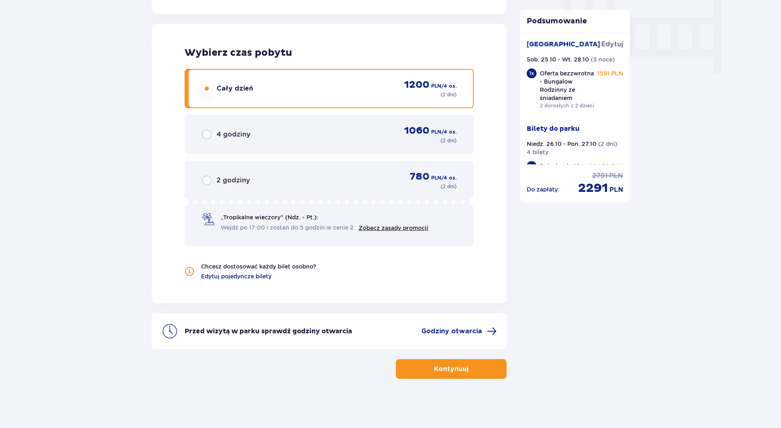
click at [437, 374] on button "Kontynuuj" at bounding box center [451, 369] width 111 height 20
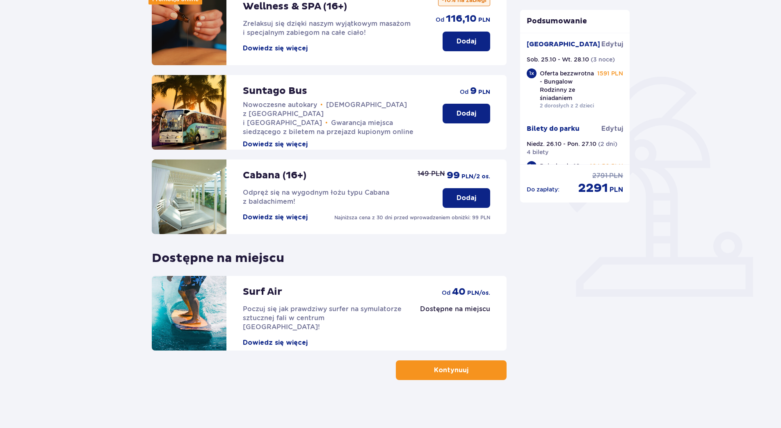
scroll to position [128, 0]
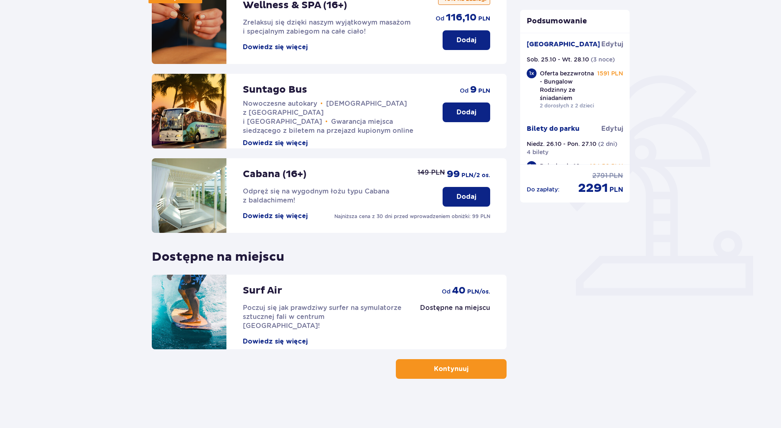
click at [443, 373] on p "Kontynuuj" at bounding box center [451, 369] width 34 height 9
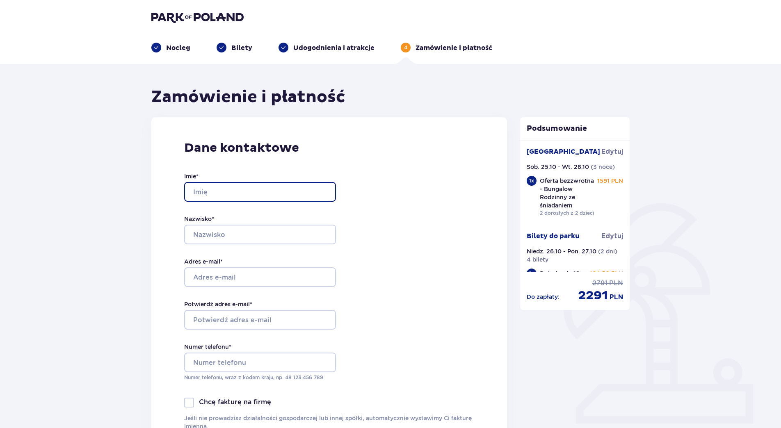
click at [197, 189] on input "Imię *" at bounding box center [260, 192] width 152 height 20
type input "Jiří"
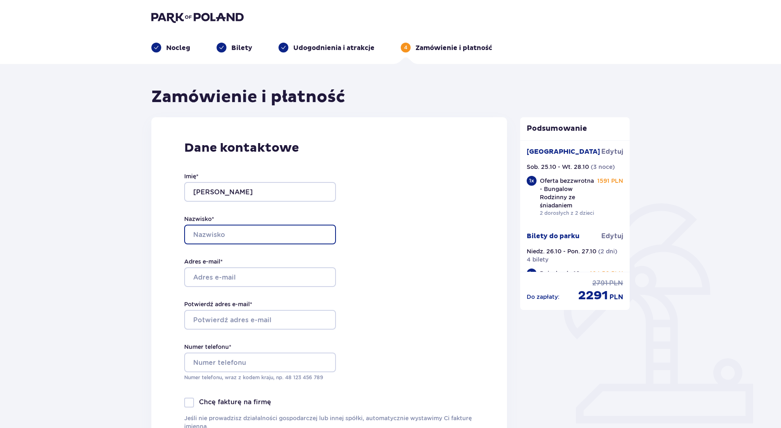
type input "Wencelius"
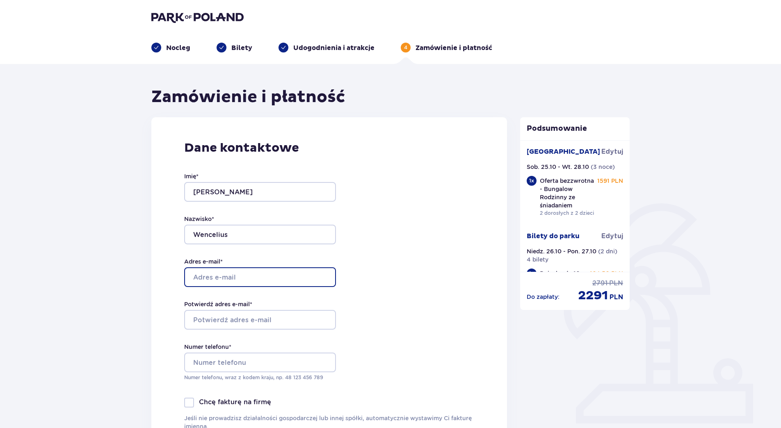
type input "jiriwencelius@seznam.cz"
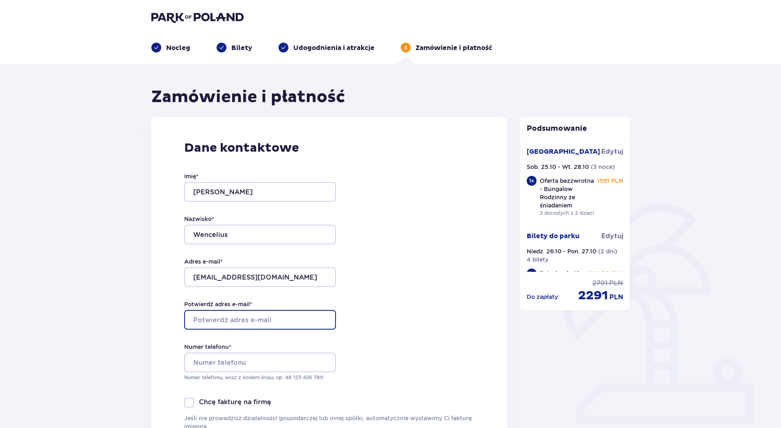
type input "jiriwencelius@seznam.cz"
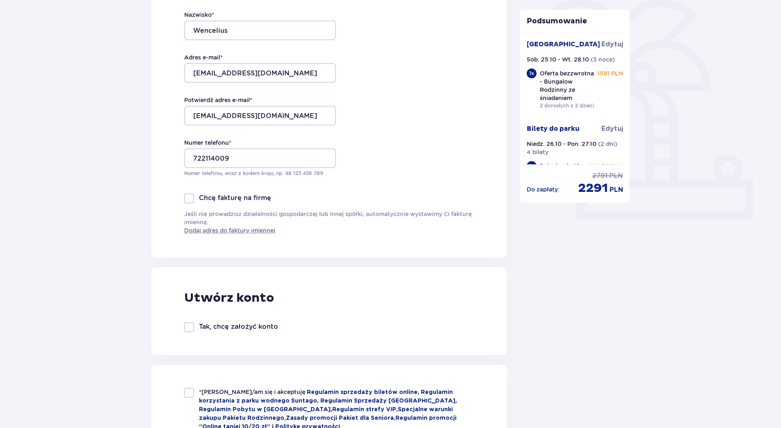
scroll to position [205, 0]
click at [192, 157] on input "722114009" at bounding box center [260, 158] width 152 height 20
type input "+420722114009"
click at [371, 144] on div "Dane kontaktowe Imię * Jiří Nazwisko * Wencelius Adres e-mail * jiriwencelius@s…" at bounding box center [329, 84] width 356 height 345
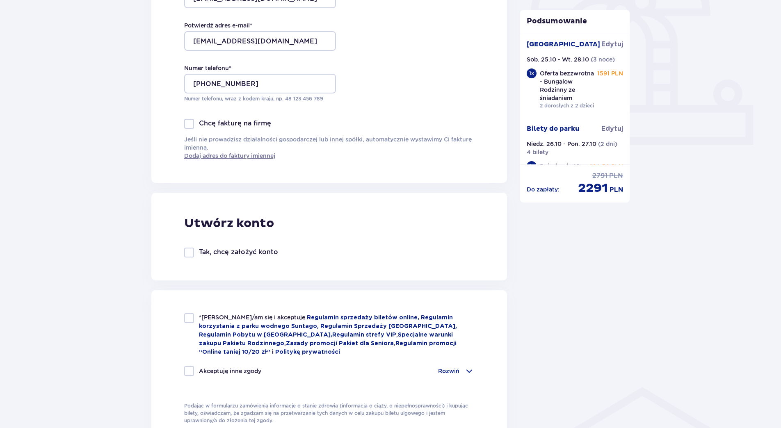
scroll to position [287, 0]
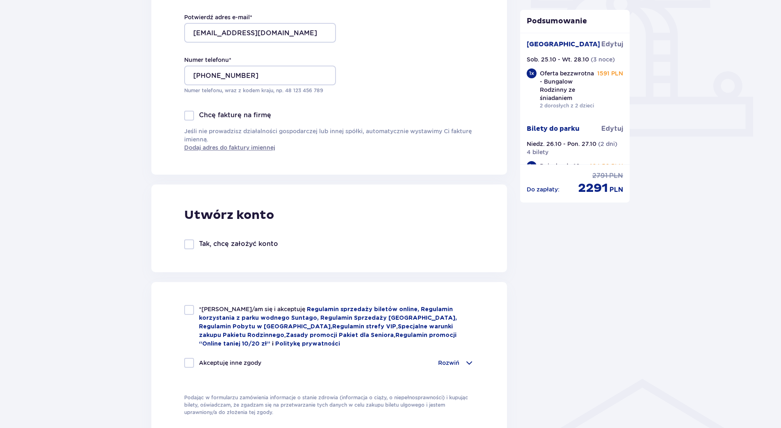
click at [187, 246] on div at bounding box center [189, 245] width 10 height 10
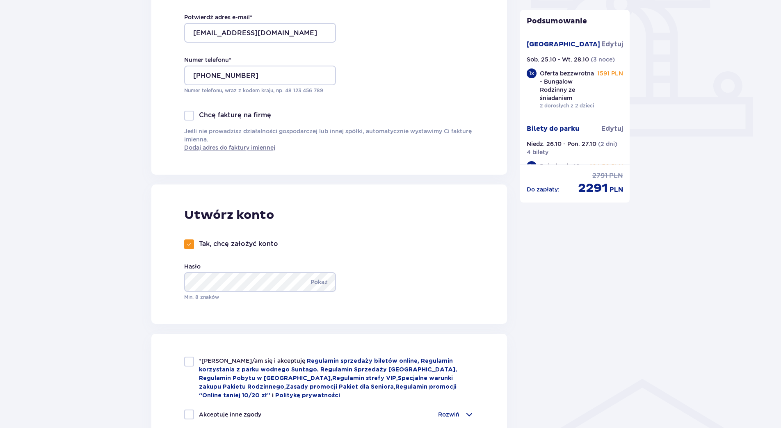
click at [187, 246] on span at bounding box center [189, 244] width 5 height 5
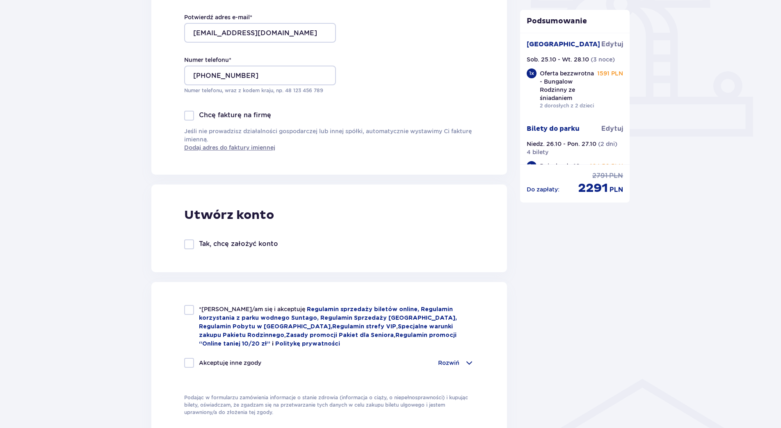
click at [202, 244] on p "Tak, chcę założyć konto" at bounding box center [238, 244] width 79 height 9
checkbox input "true"
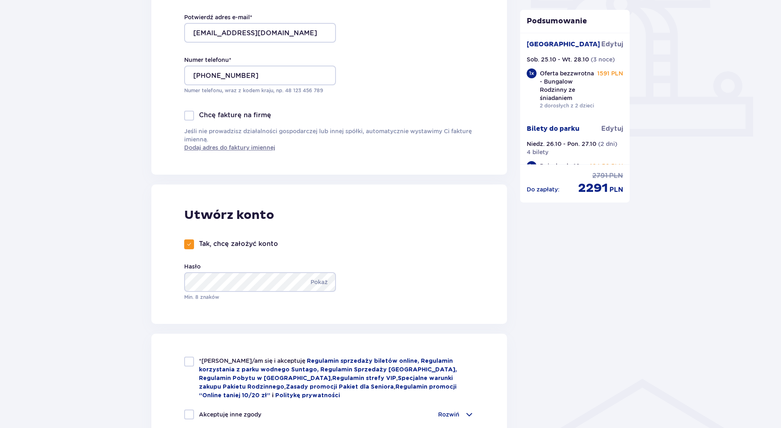
click at [185, 257] on div "Tak, chcę założyć konto Hasło Pokaż Min. 8 znaków" at bounding box center [264, 271] width 160 height 62
click at [179, 358] on div "*Zapoznałem/am się i akceptuję Regulamin sprzedaży biletów online, Regulamin ko…" at bounding box center [329, 412] width 356 height 157
click at [186, 363] on div at bounding box center [189, 362] width 10 height 10
checkbox input "true"
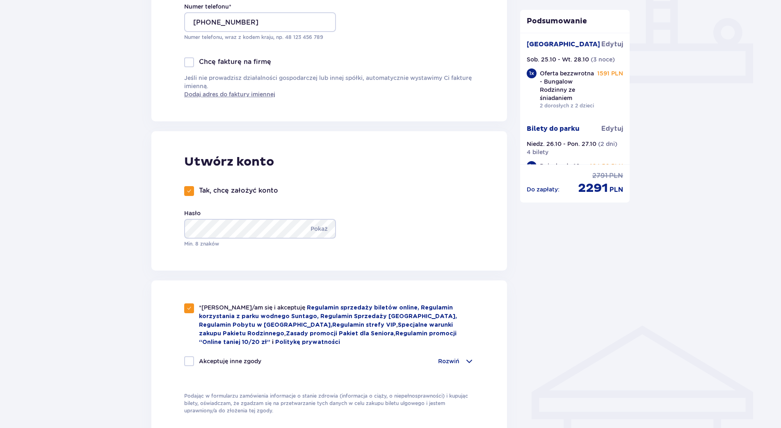
scroll to position [451, 0]
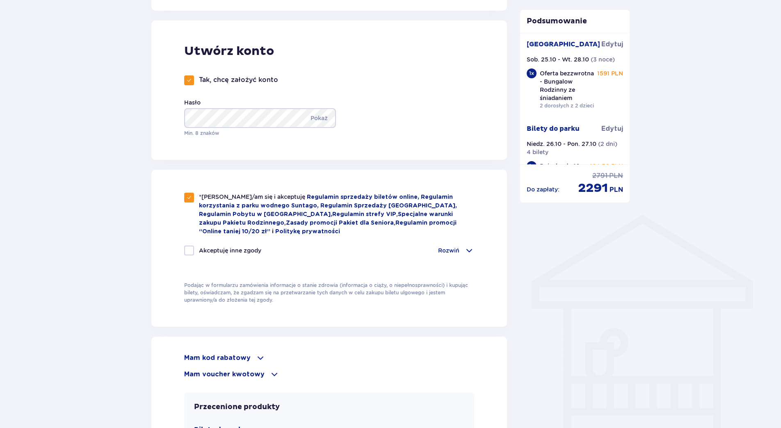
click at [462, 246] on div "Rozwiń" at bounding box center [456, 251] width 36 height 10
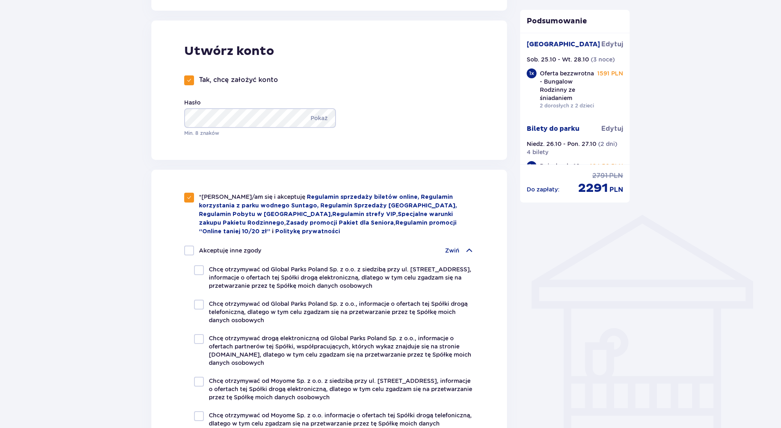
click at [462, 246] on div "Zwiń" at bounding box center [459, 251] width 29 height 10
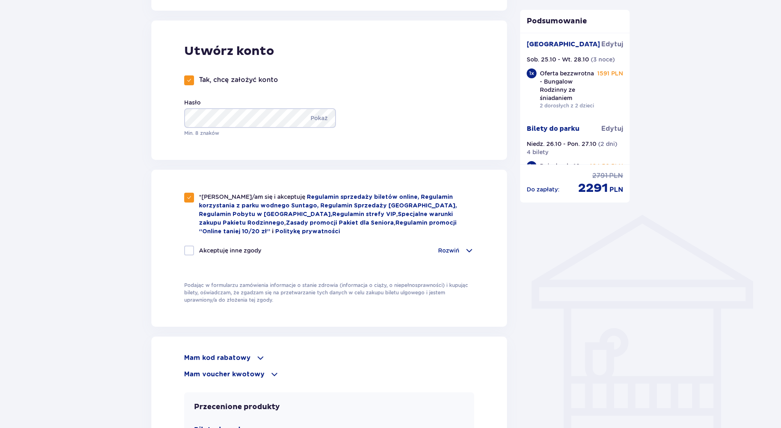
click at [191, 247] on div at bounding box center [189, 251] width 10 height 10
checkbox input "true"
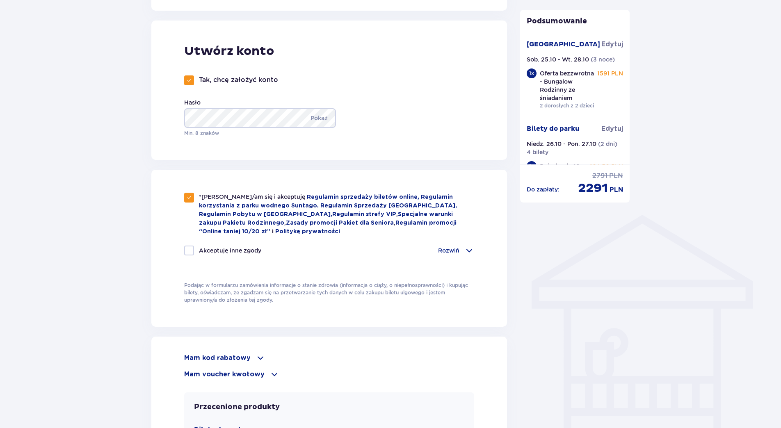
checkbox input "true"
click at [191, 248] on span at bounding box center [189, 250] width 5 height 5
checkbox input "false"
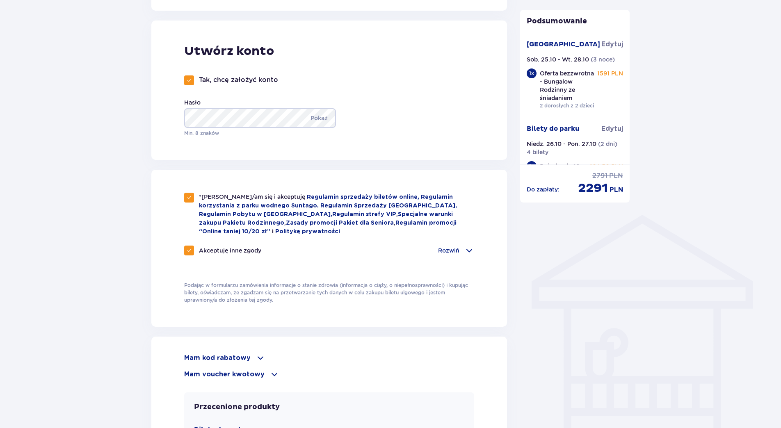
checkbox input "false"
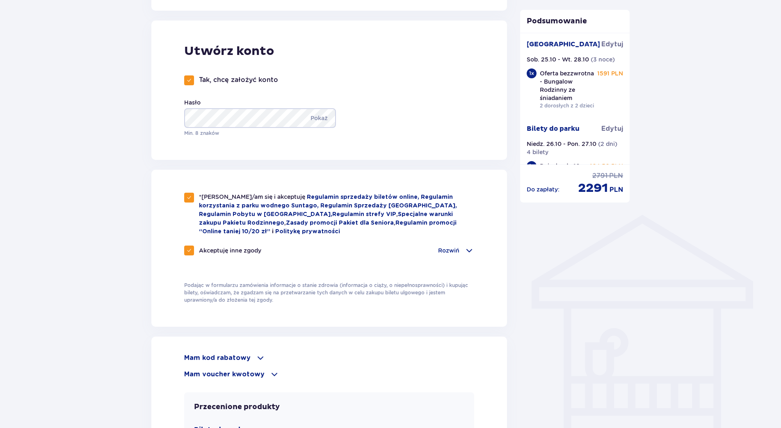
checkbox input "false"
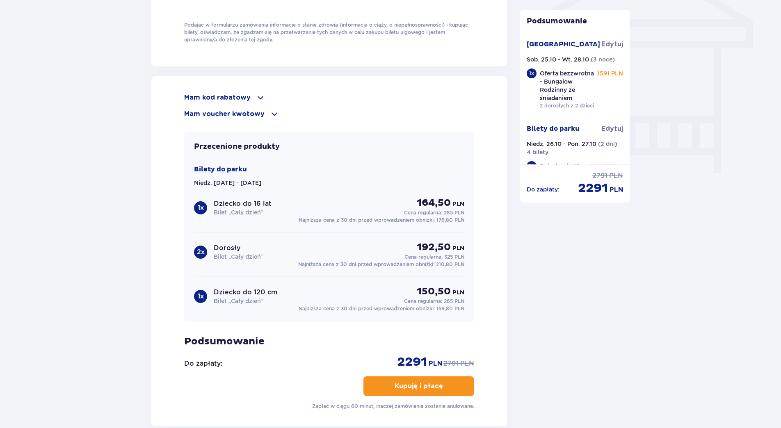
scroll to position [798, 0]
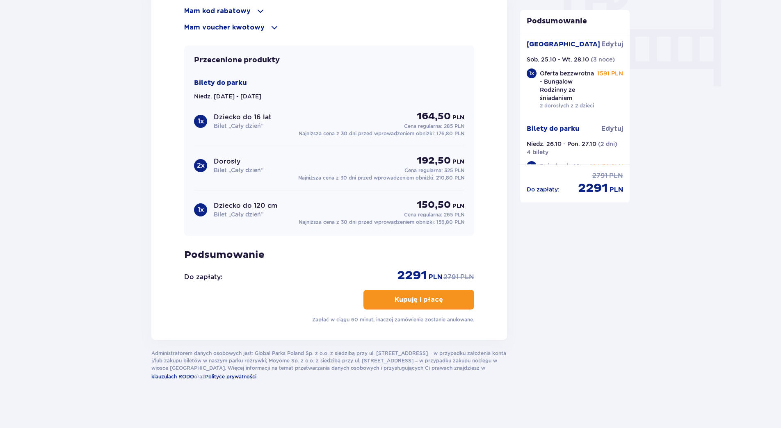
click at [420, 296] on p "Kupuję i płacę" at bounding box center [419, 299] width 48 height 9
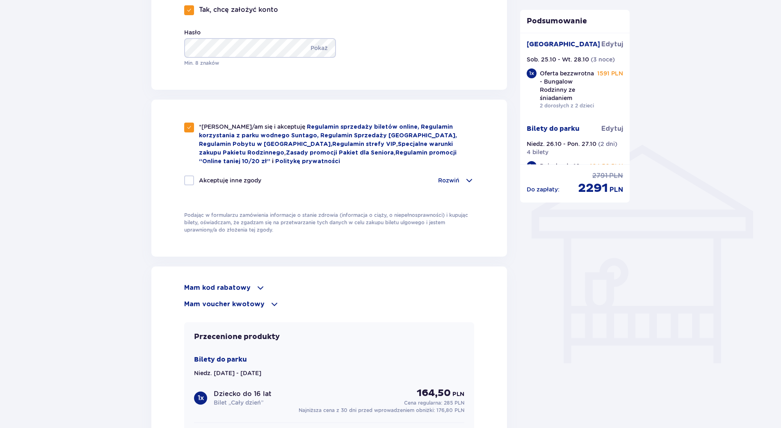
scroll to position [470, 0]
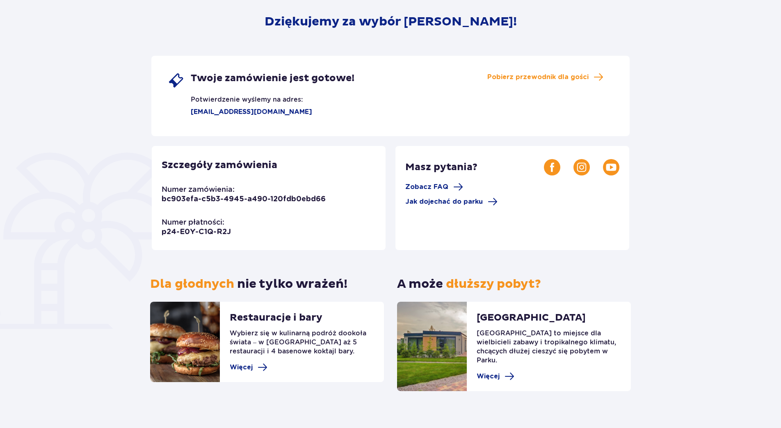
scroll to position [103, 0]
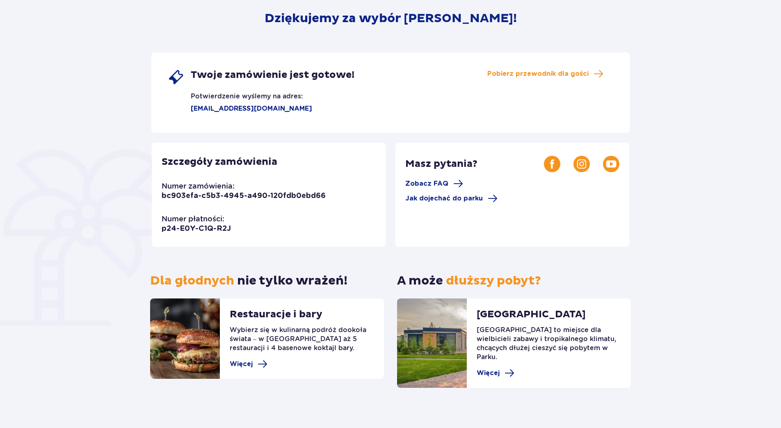
click at [77, 258] on div "Dziękujemy za wybór [PERSON_NAME]! Twoje zamówienie jest gotowe! Potwierdzenie …" at bounding box center [390, 184] width 781 height 505
drag, startPoint x: 127, startPoint y: 191, endPoint x: 120, endPoint y: 194, distance: 7.5
click at [120, 194] on div "Dziękujemy za wybór [PERSON_NAME]! Twoje zamówienie jest gotowe! Potwierdzenie …" at bounding box center [390, 184] width 781 height 505
click at [447, 195] on span "Jak dojechać do parku" at bounding box center [444, 198] width 78 height 9
